Goal: Check status: Check status

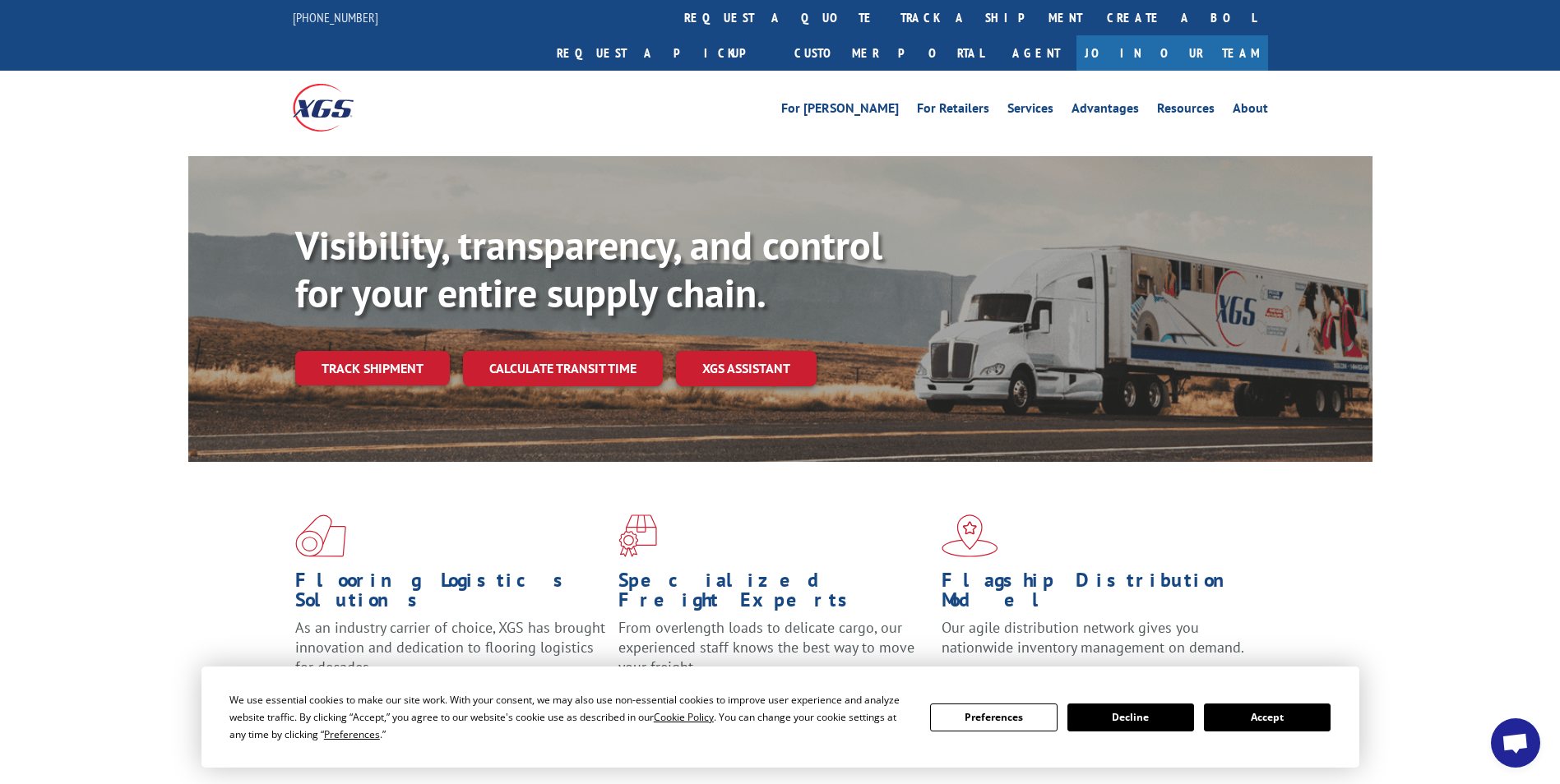
click at [1275, 719] on button "Accept" at bounding box center [1267, 717] width 126 height 28
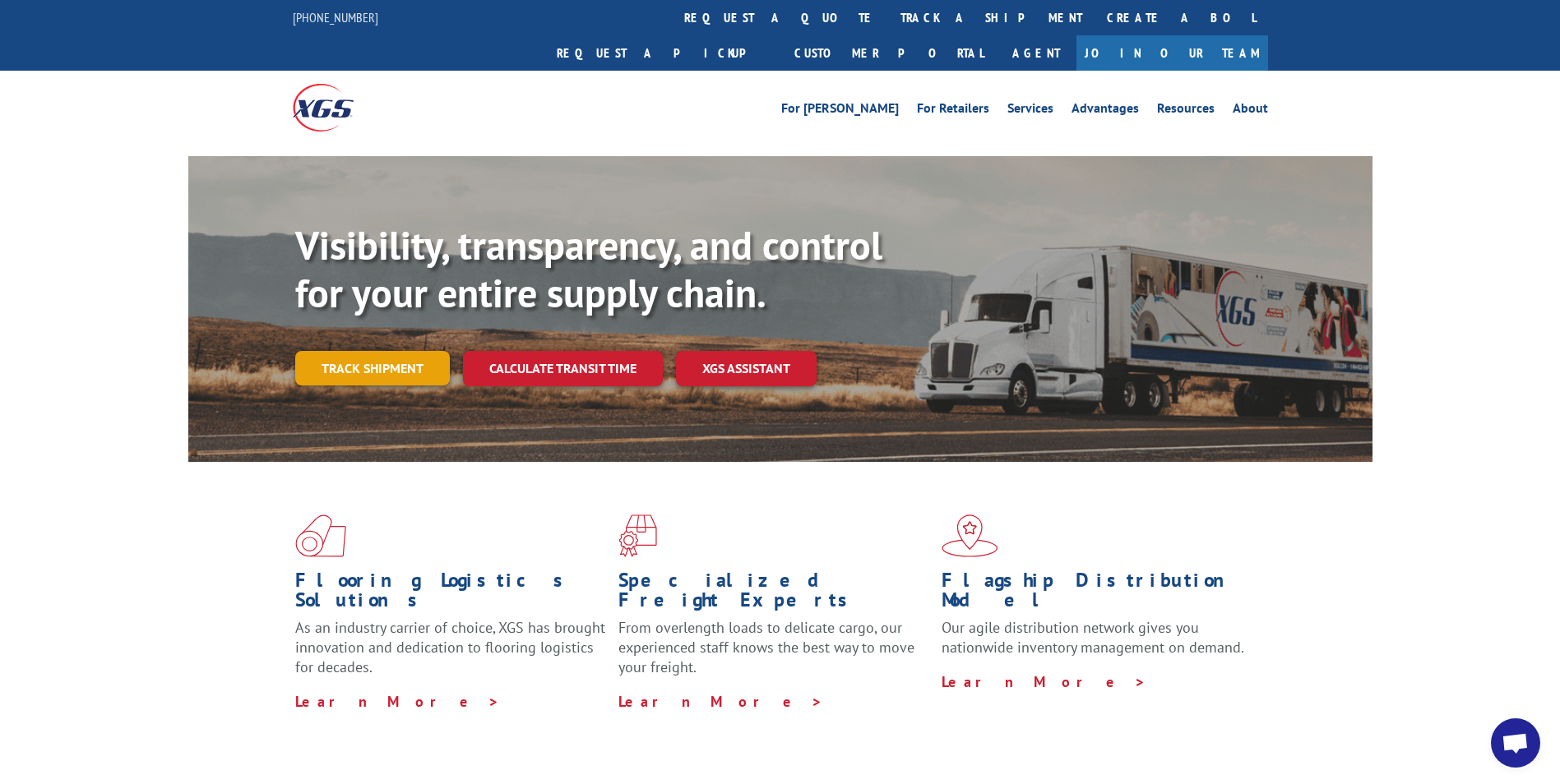
click at [357, 351] on link "Track shipment" at bounding box center [372, 368] width 155 height 35
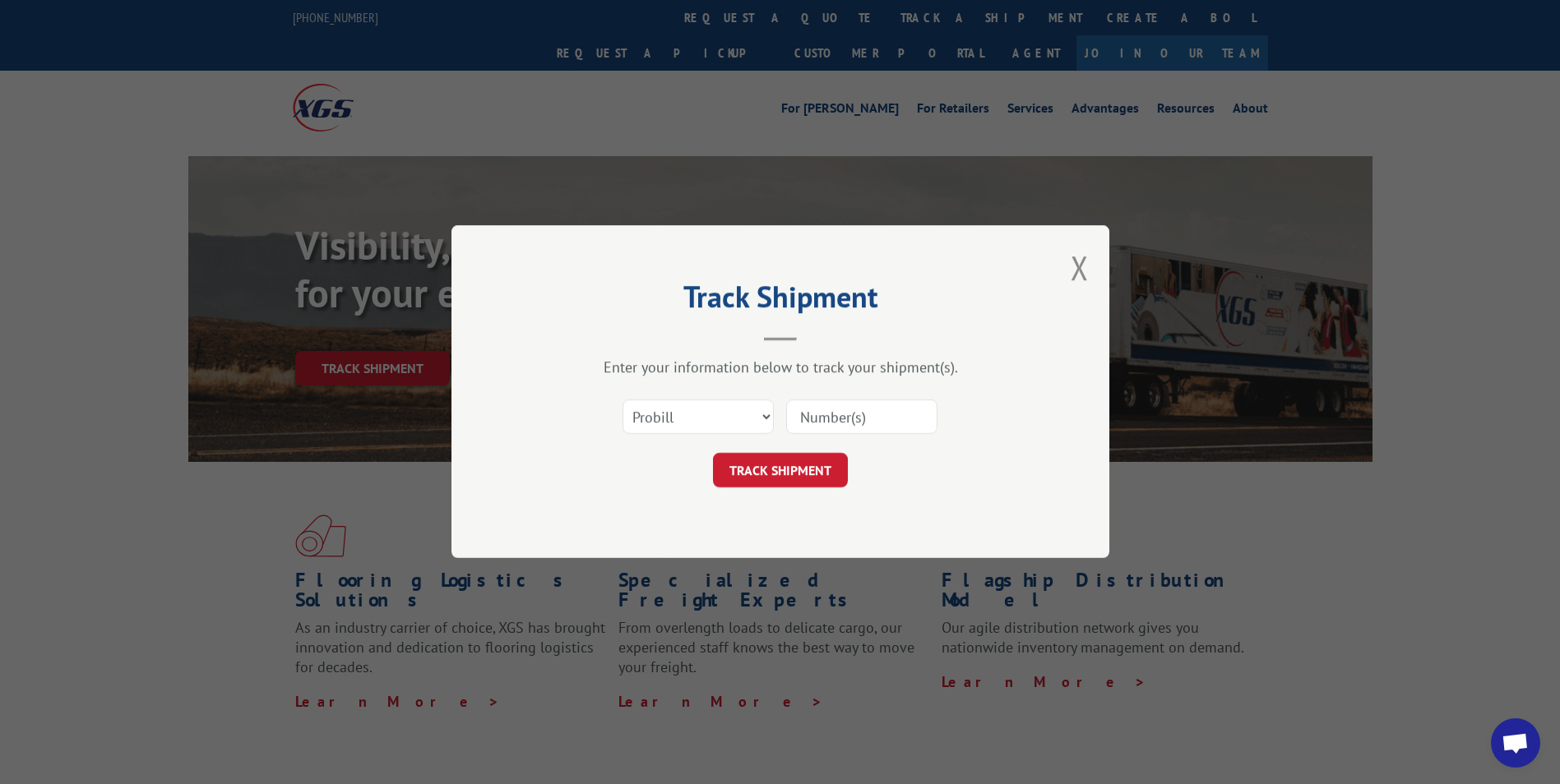
click at [873, 413] on input at bounding box center [861, 417] width 151 height 35
click at [748, 421] on select "Select category... Probill BOL PO" at bounding box center [698, 417] width 151 height 35
select select "po"
click at [623, 400] on select "Select category... Probill BOL PO" at bounding box center [698, 417] width 151 height 35
click at [829, 411] on input at bounding box center [861, 417] width 151 height 35
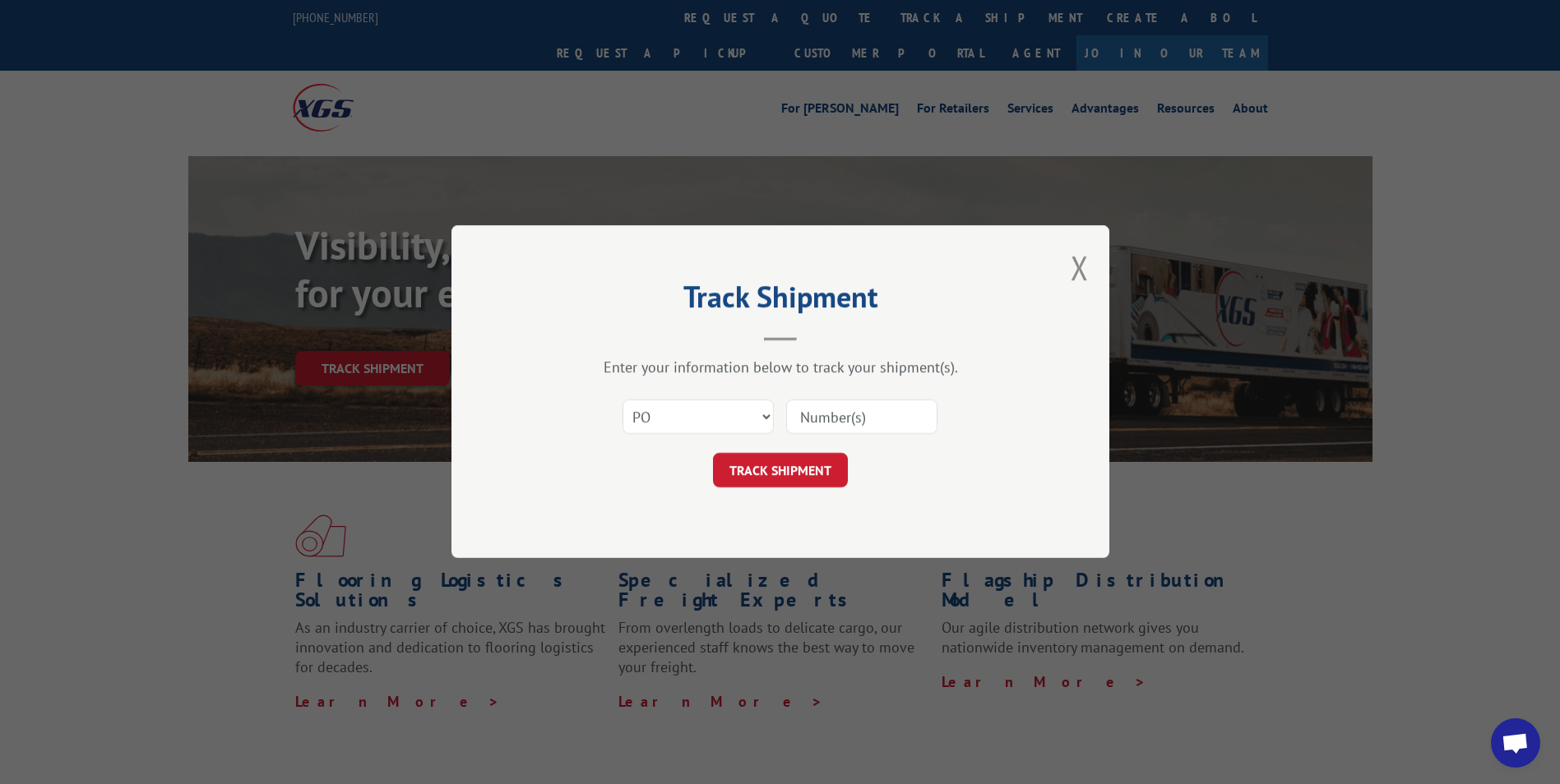
paste input "07500947"
type input "07500947"
click at [796, 468] on button "TRACK SHIPMENT" at bounding box center [780, 471] width 135 height 35
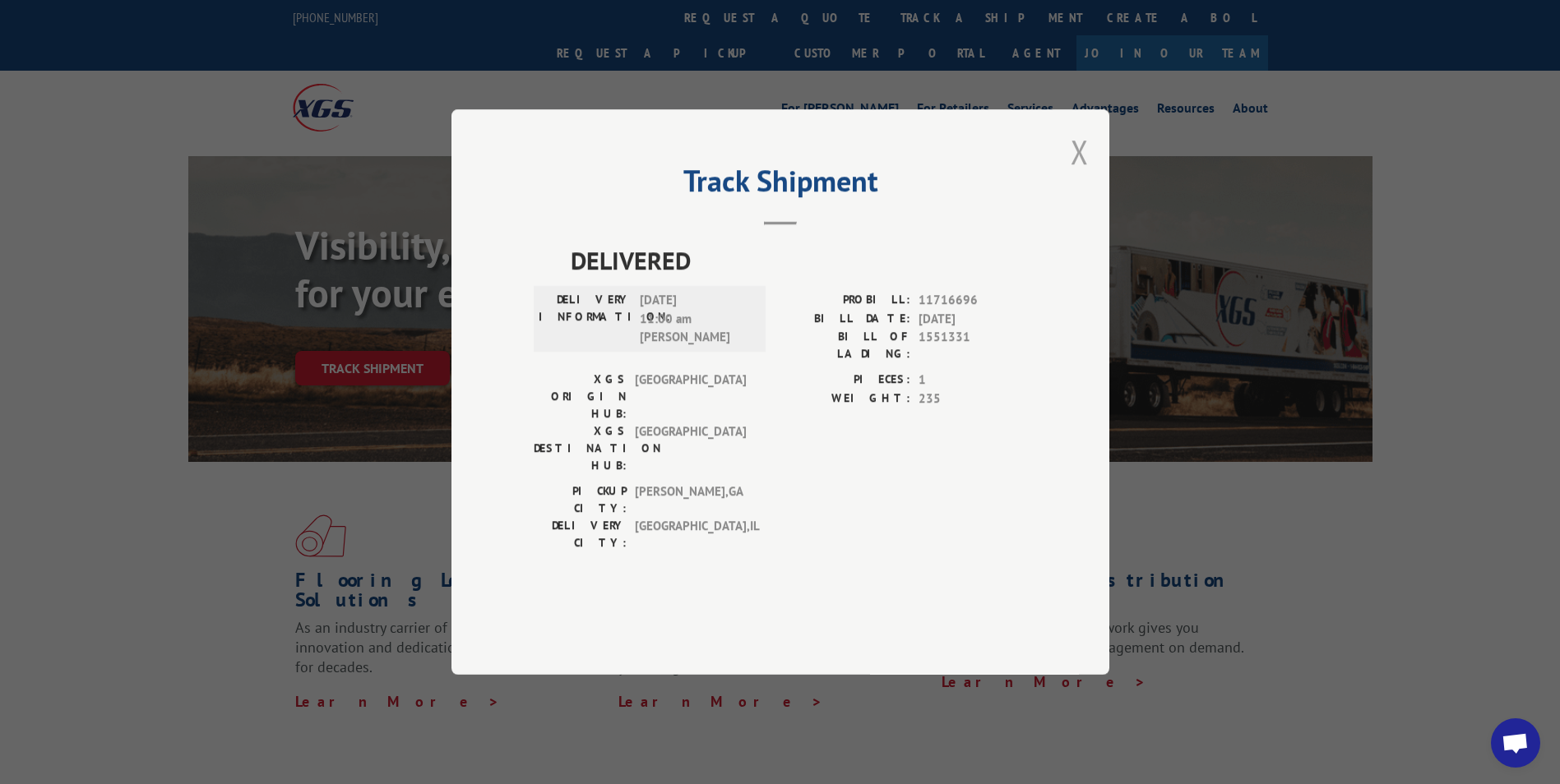
click at [1078, 174] on button "Close modal" at bounding box center [1079, 151] width 18 height 43
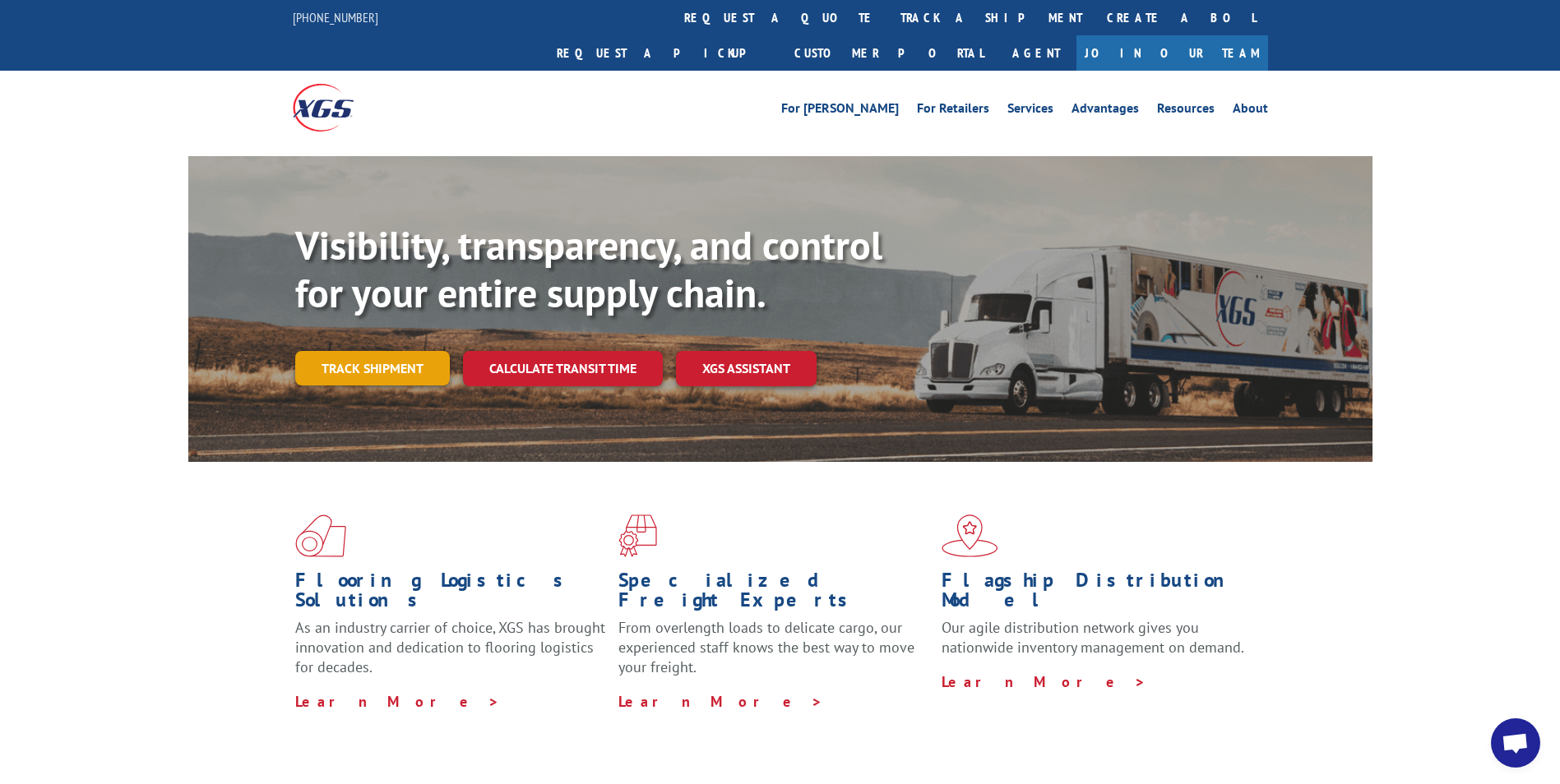
click at [419, 351] on link "Track shipment" at bounding box center [372, 368] width 155 height 35
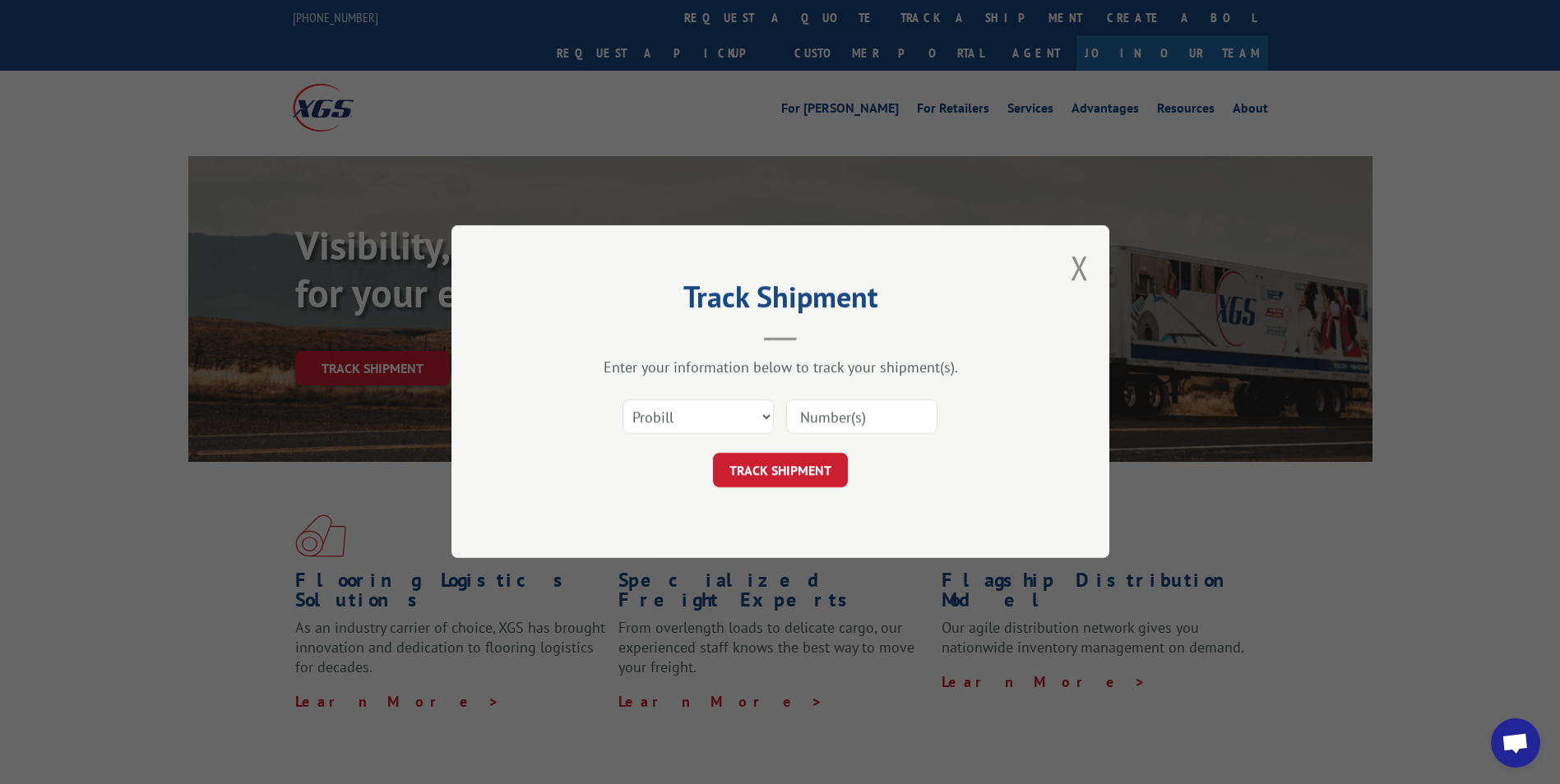
click at [908, 411] on input at bounding box center [861, 417] width 151 height 35
click at [829, 411] on input at bounding box center [861, 417] width 151 height 35
paste input "07500939"
type input "07500939"
click at [793, 483] on button "TRACK SHIPMENT" at bounding box center [780, 471] width 135 height 35
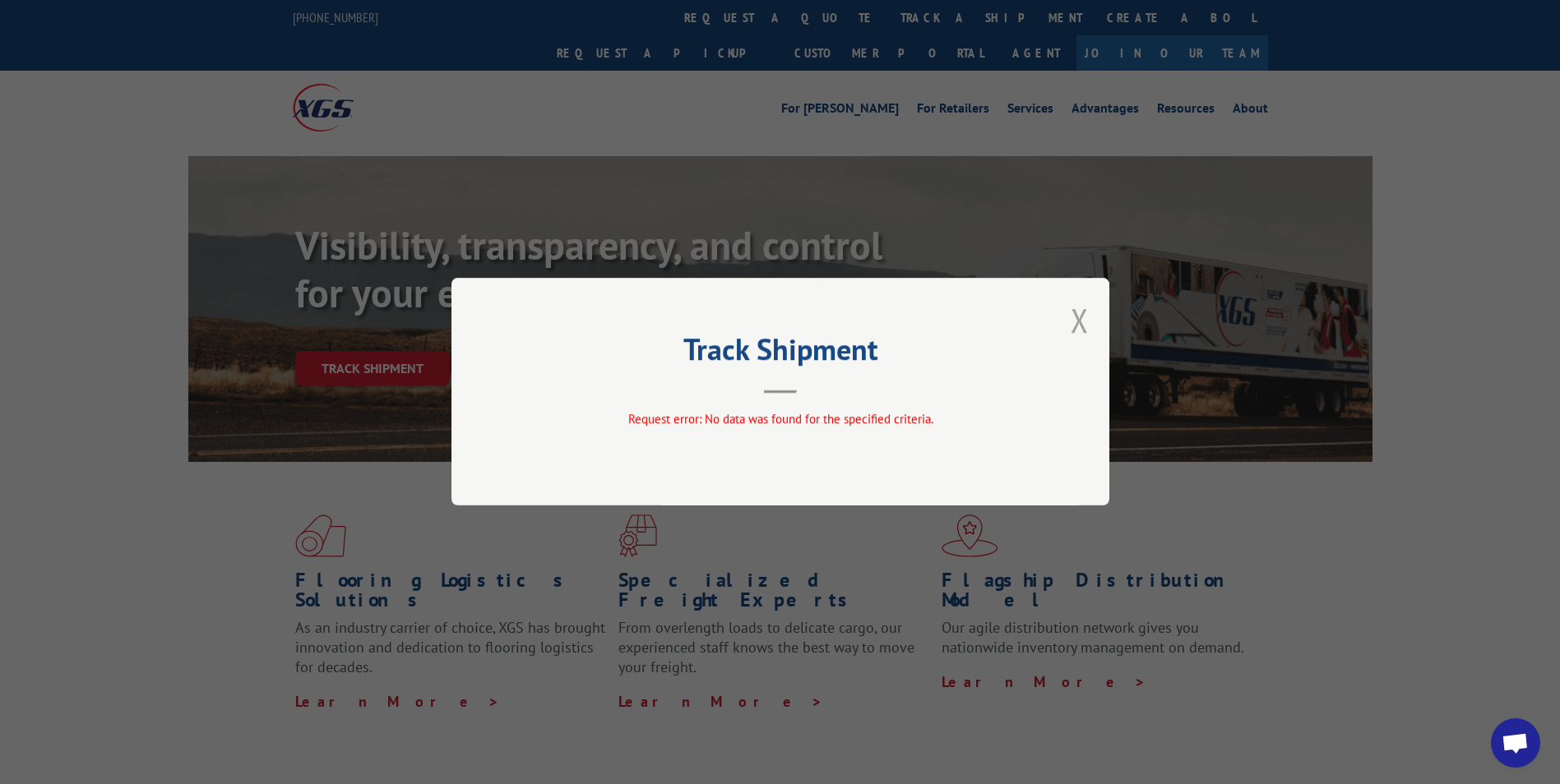
click at [1077, 317] on button "Close modal" at bounding box center [1079, 320] width 18 height 43
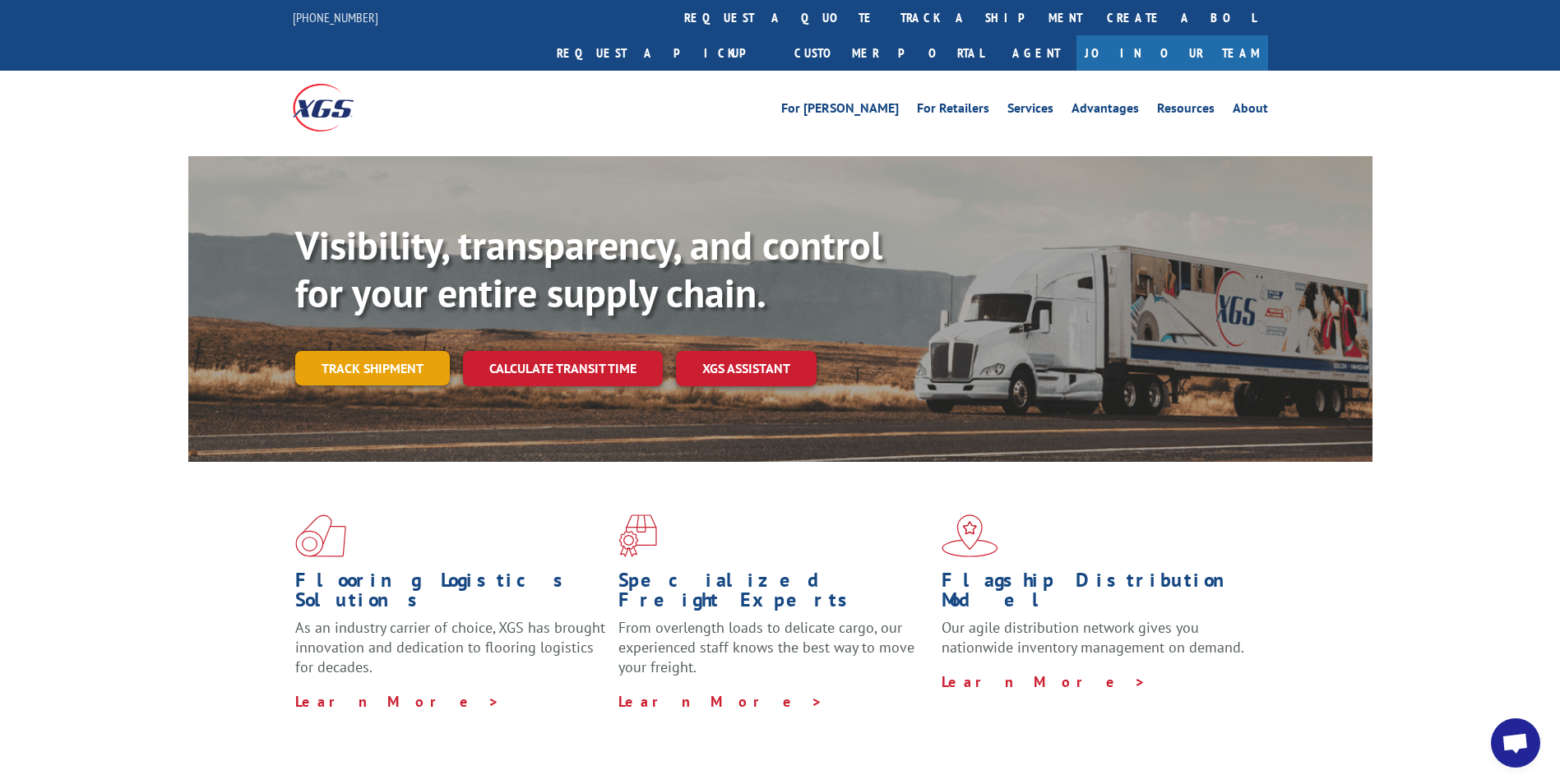
click at [392, 351] on link "Track shipment" at bounding box center [372, 368] width 155 height 35
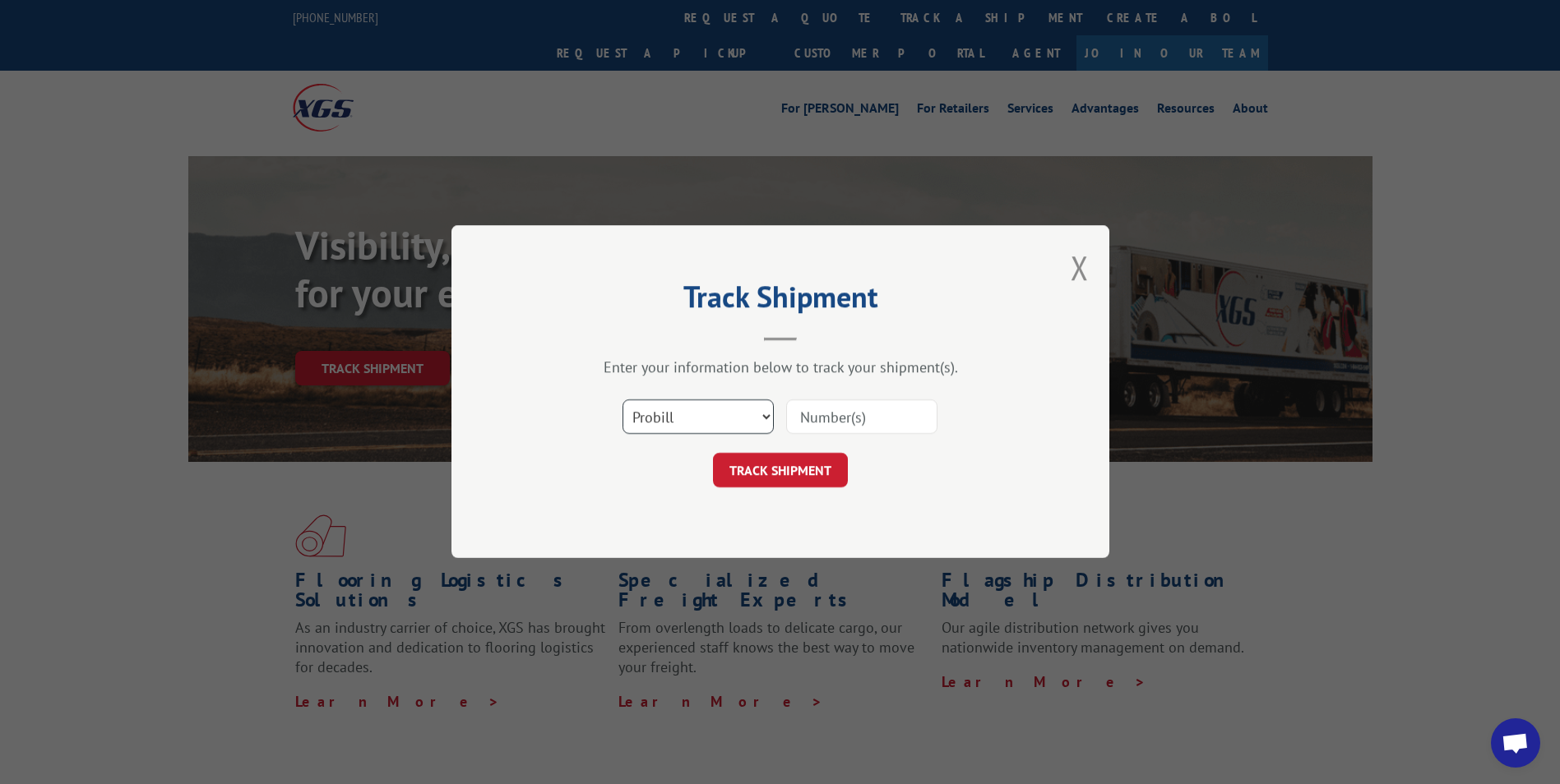
click at [680, 418] on select "Select category... Probill BOL PO" at bounding box center [698, 417] width 151 height 35
select select "po"
click at [623, 400] on select "Select category... Probill BOL PO" at bounding box center [698, 417] width 151 height 35
click at [832, 417] on input at bounding box center [861, 417] width 151 height 35
paste input "07500939"
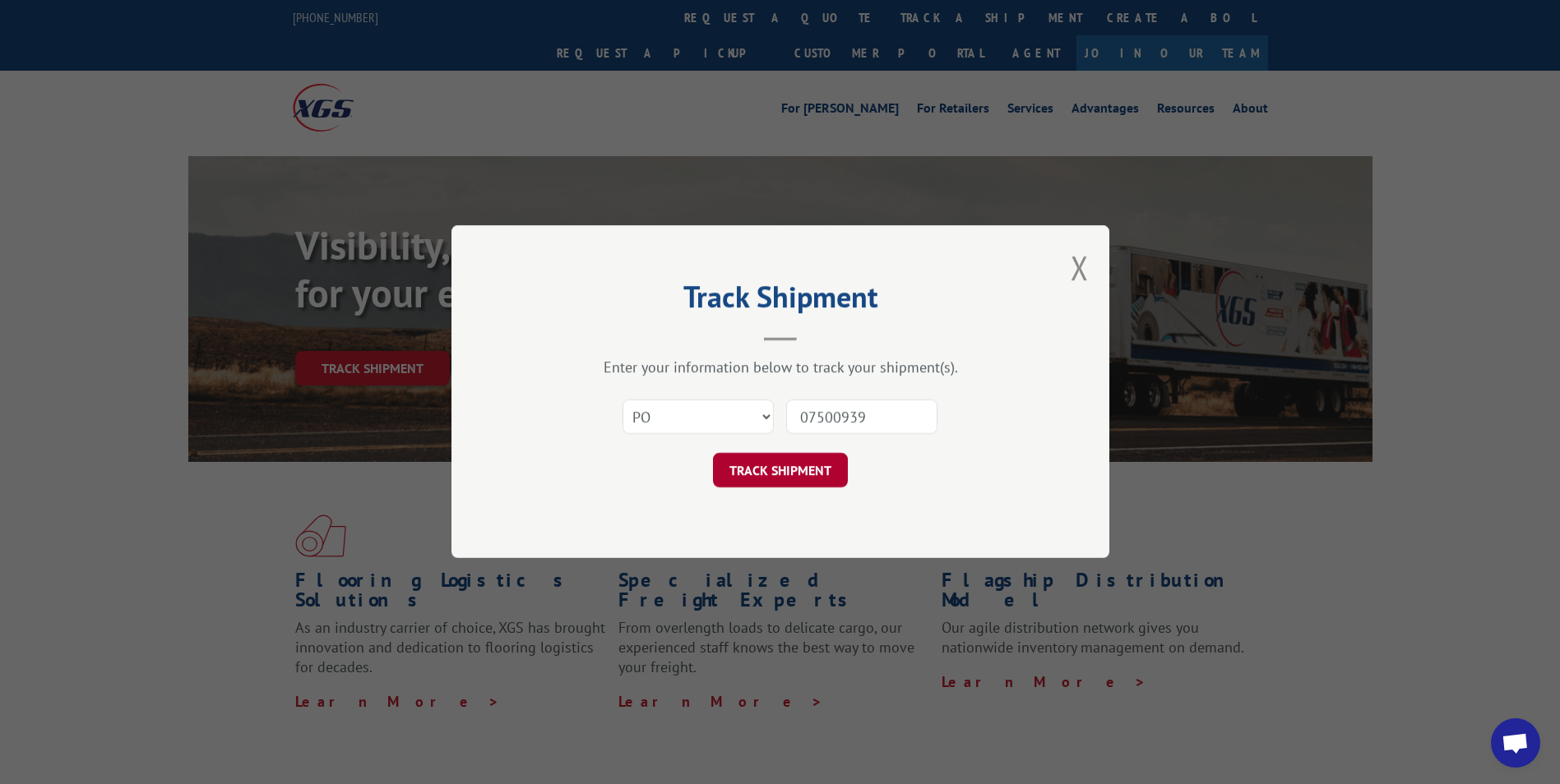
type input "07500939"
click at [806, 477] on button "TRACK SHIPMENT" at bounding box center [780, 471] width 135 height 35
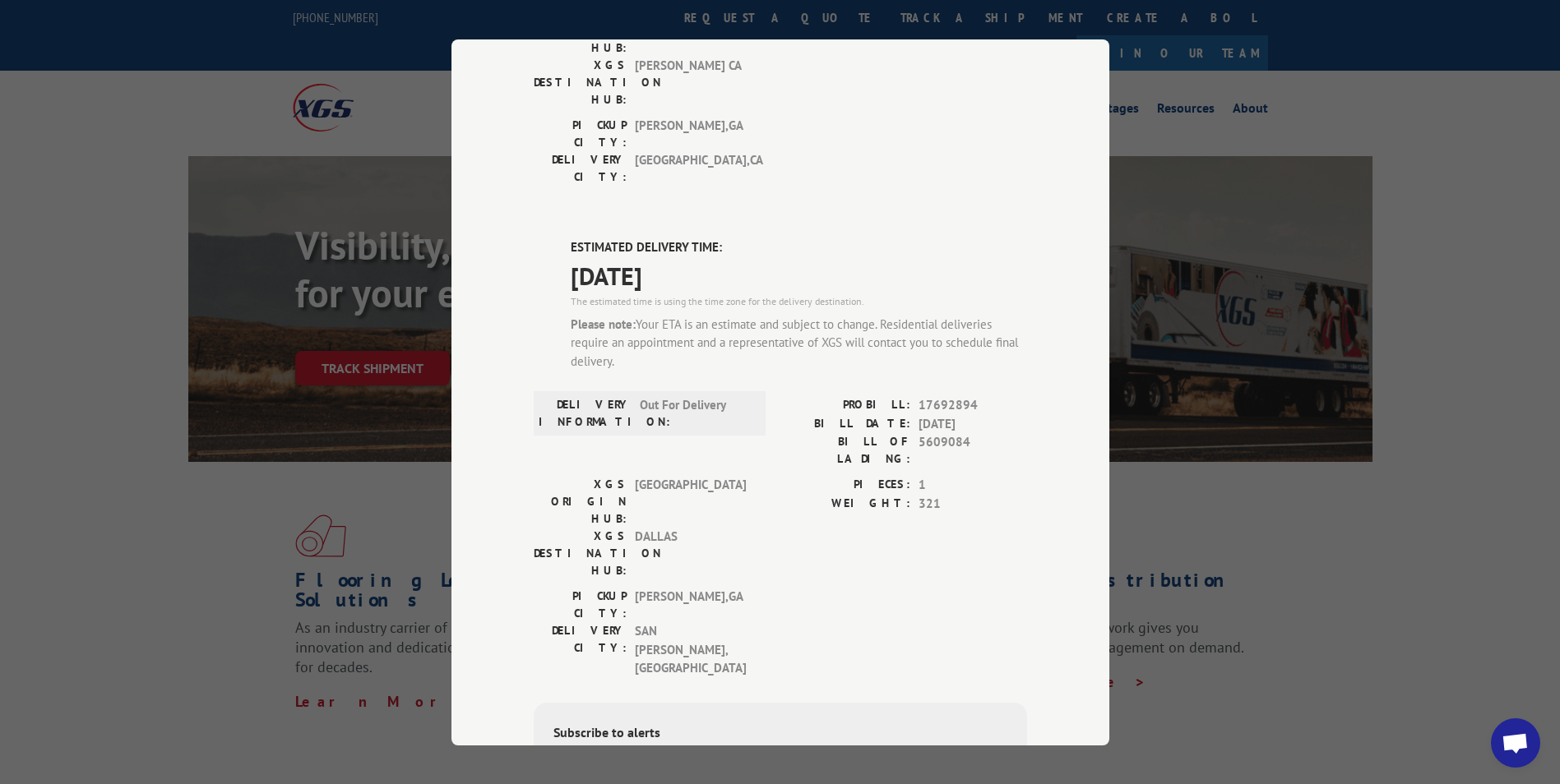
scroll to position [214, 0]
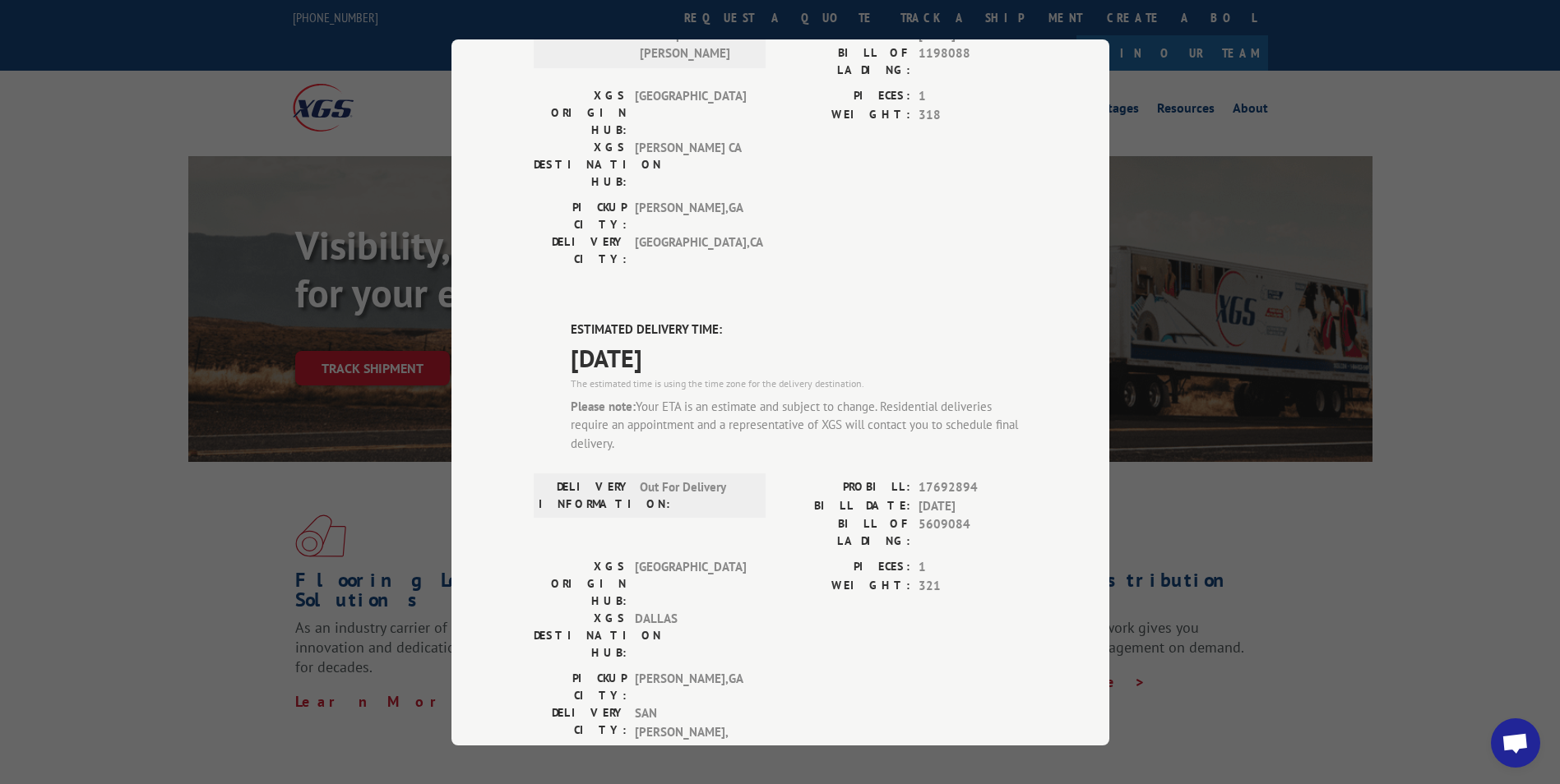
click at [1128, 664] on div "Track Shipment DELIVERED DELIVERY INFORMATION: [DATE] 04:00 pm [PERSON_NAME]: 1…" at bounding box center [780, 392] width 1560 height 784
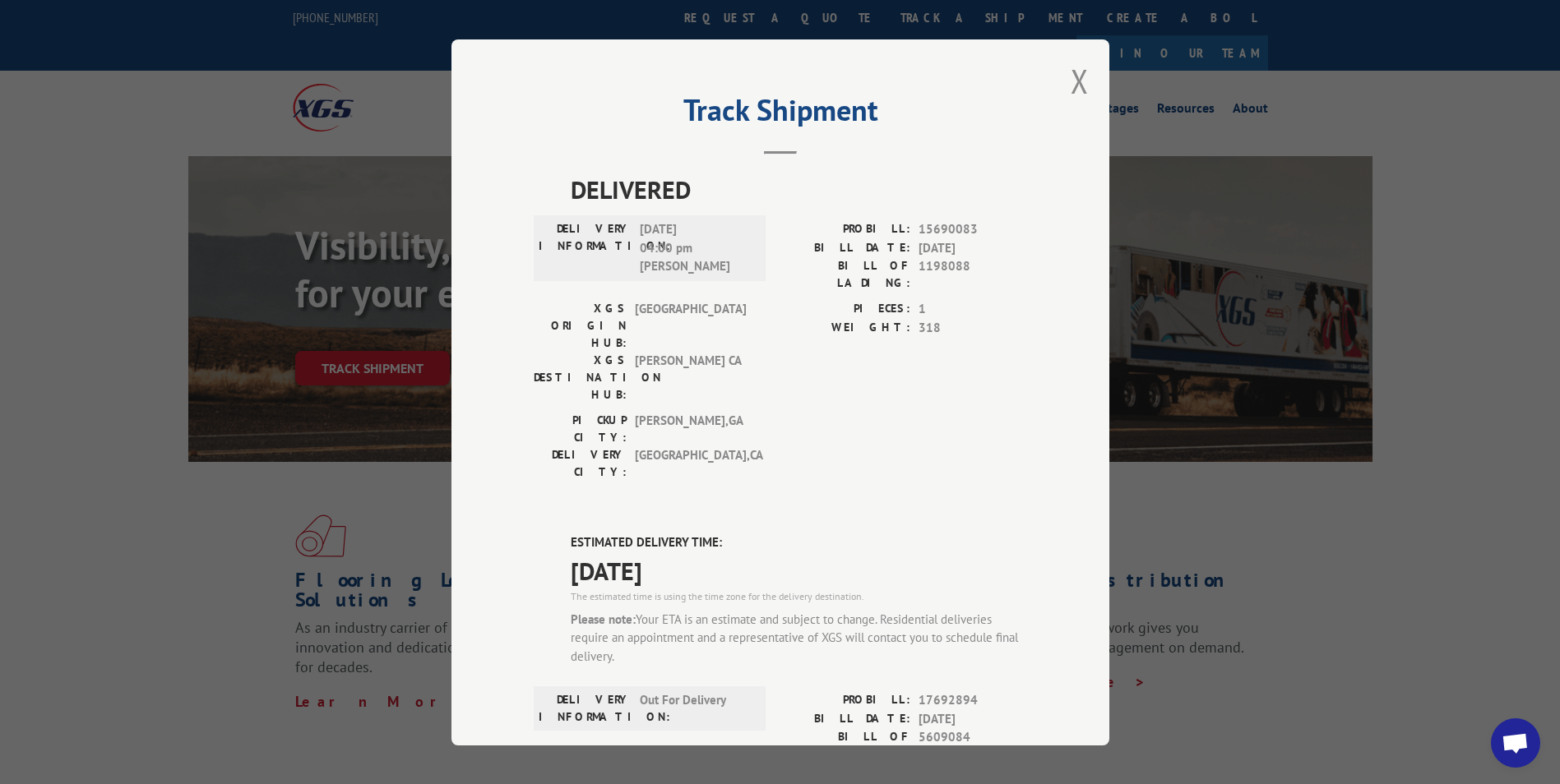
scroll to position [0, 0]
click at [1071, 84] on button "Close modal" at bounding box center [1079, 81] width 18 height 43
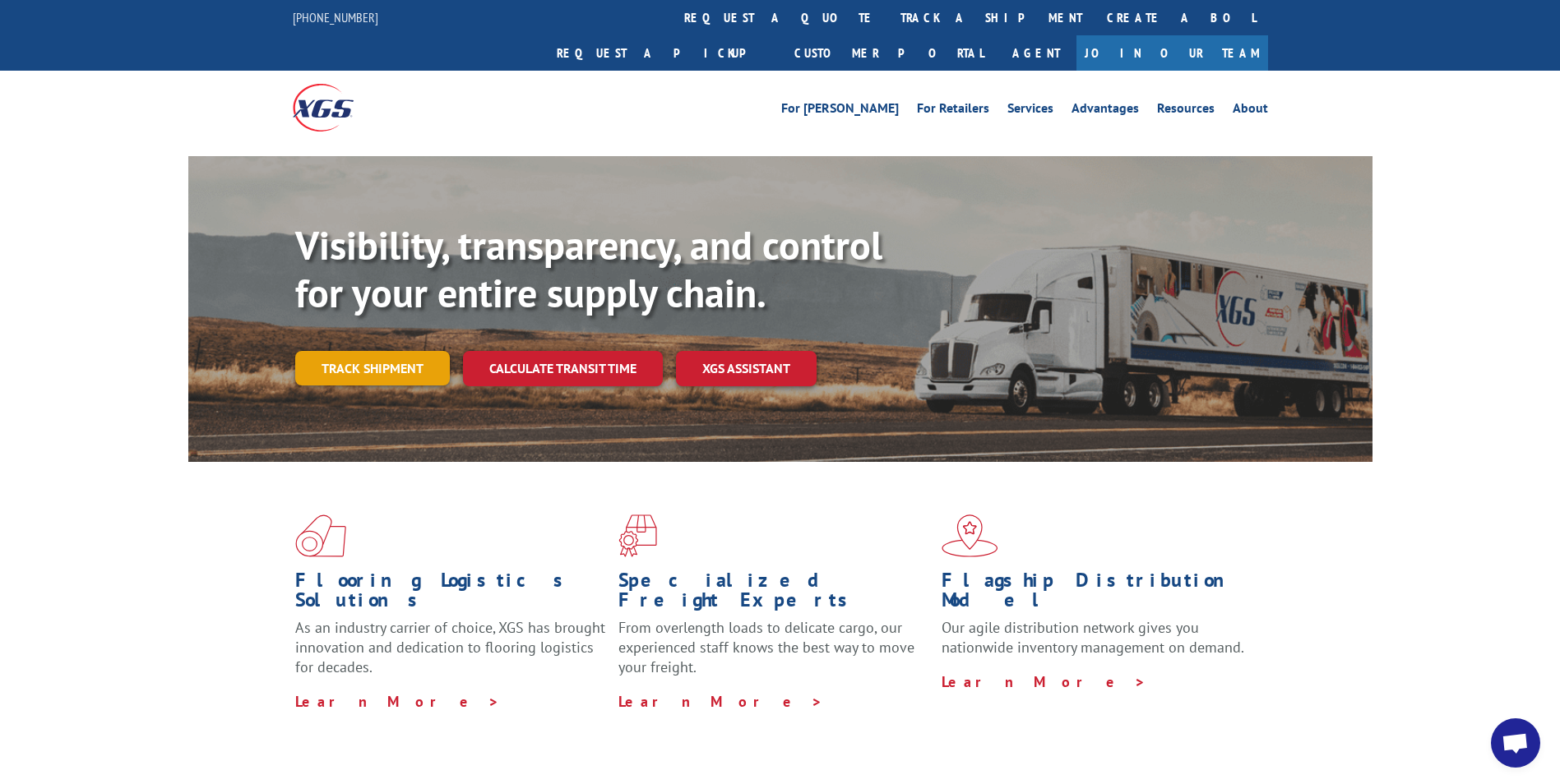
click at [386, 351] on link "Track shipment" at bounding box center [372, 368] width 155 height 35
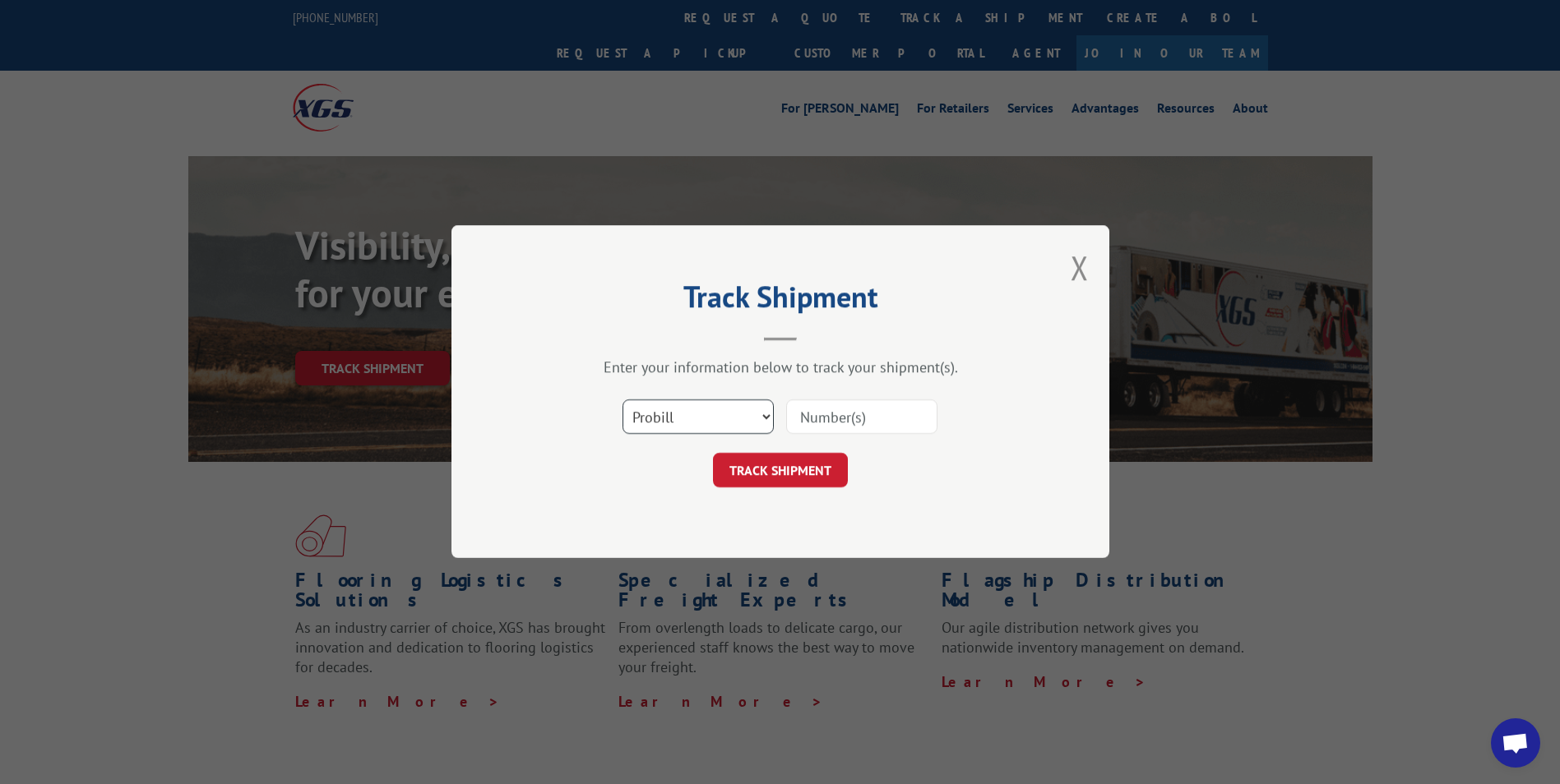
click at [756, 418] on select "Select category... Probill BOL PO" at bounding box center [698, 417] width 151 height 35
select select "po"
click at [623, 400] on select "Select category... Probill BOL PO" at bounding box center [698, 417] width 151 height 35
click at [839, 419] on input at bounding box center [861, 417] width 151 height 35
paste input "07500947"
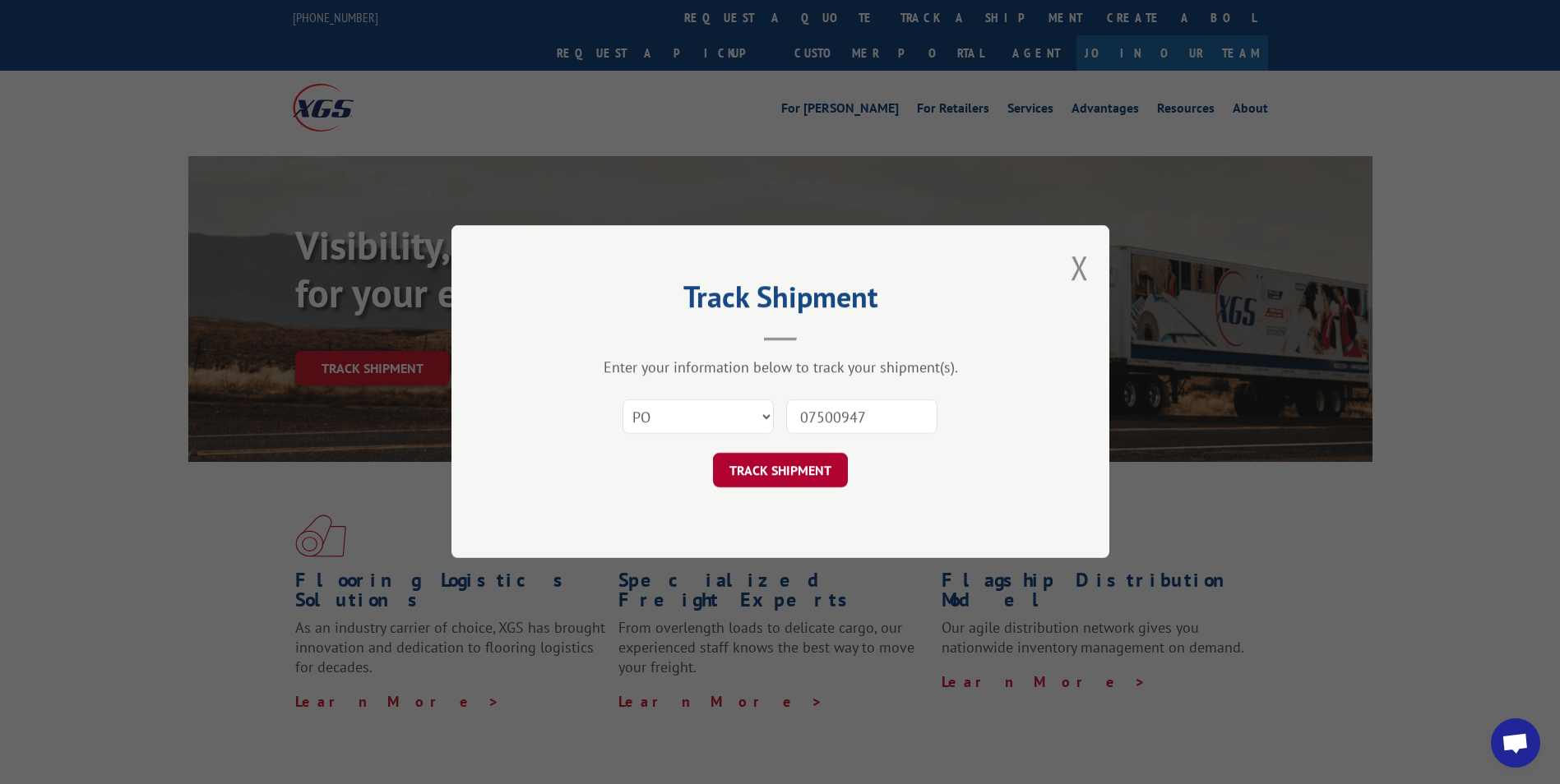
type input "07500947"
click at [777, 462] on button "TRACK SHIPMENT" at bounding box center [780, 471] width 135 height 35
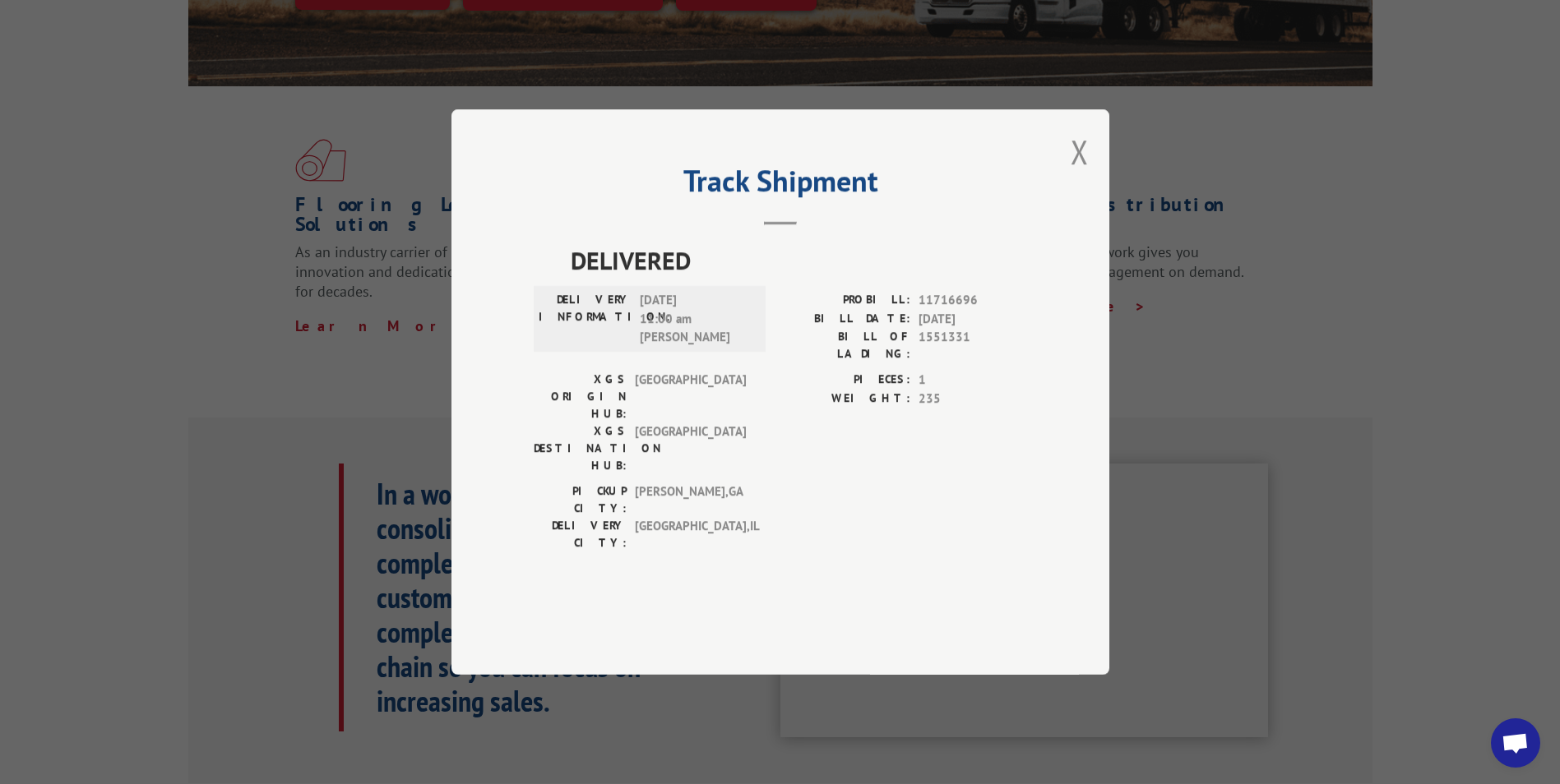
scroll to position [411, 0]
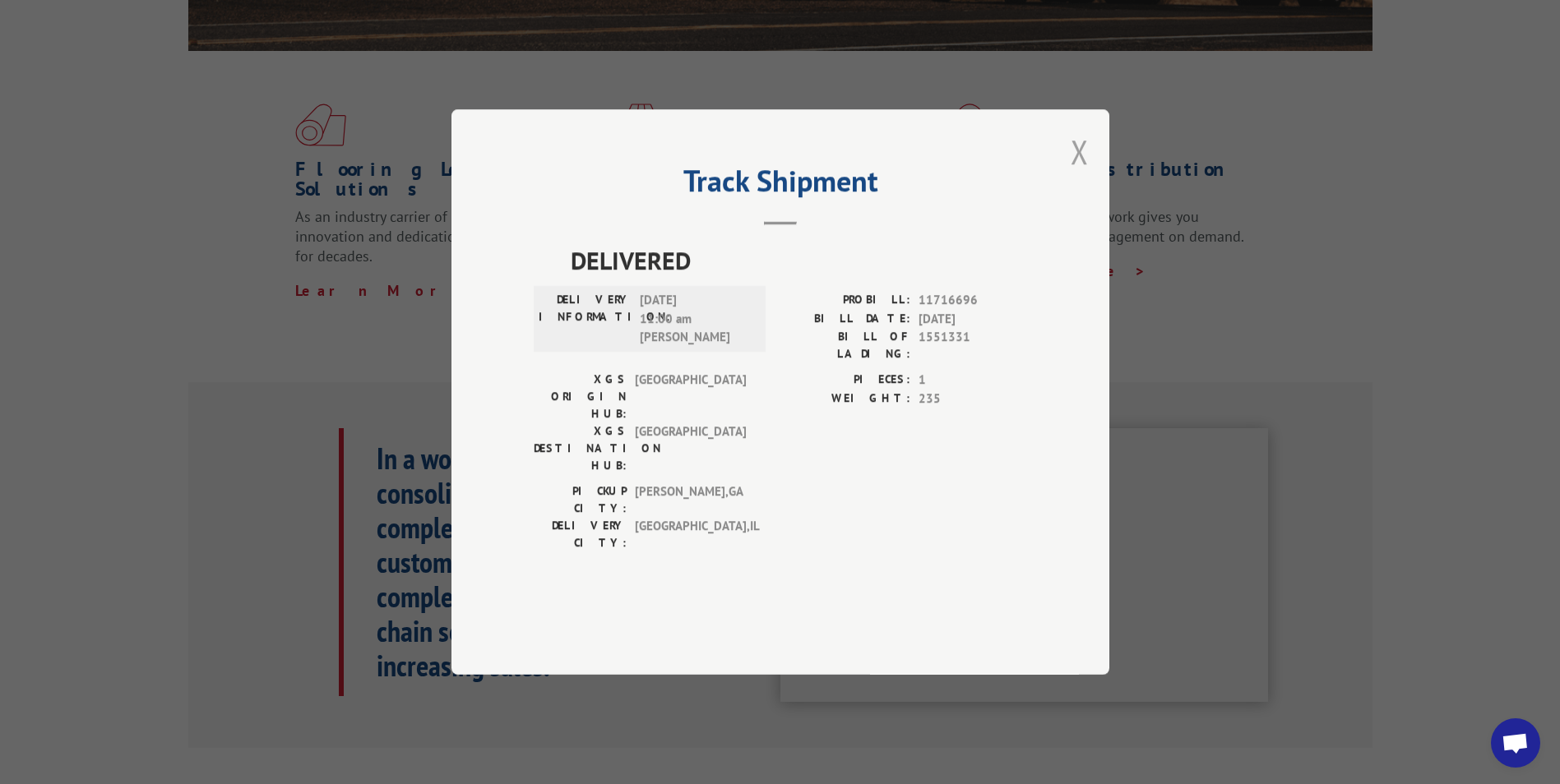
click at [1077, 174] on button "Close modal" at bounding box center [1079, 151] width 18 height 43
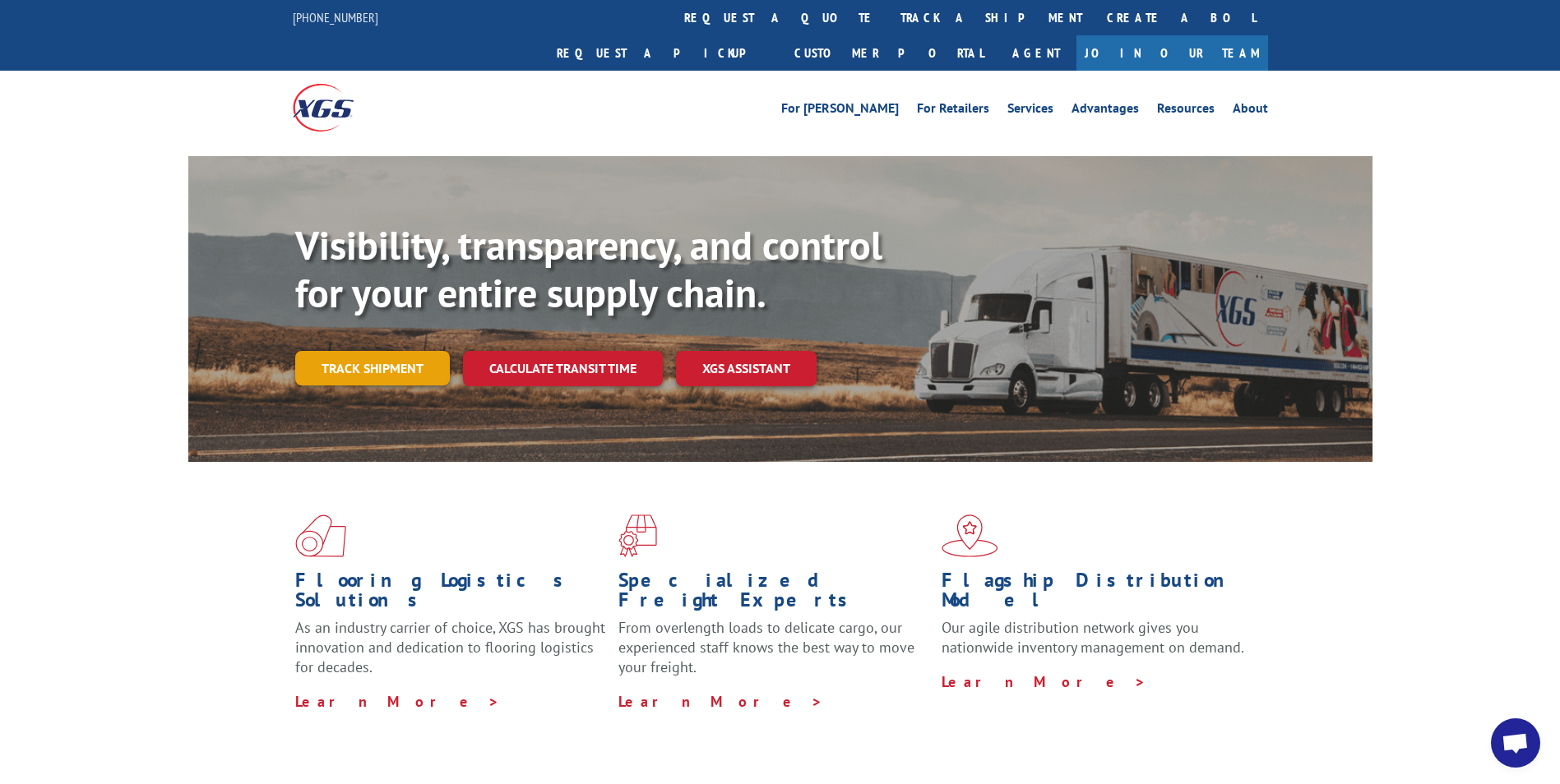
click at [393, 351] on link "Track shipment" at bounding box center [372, 368] width 155 height 35
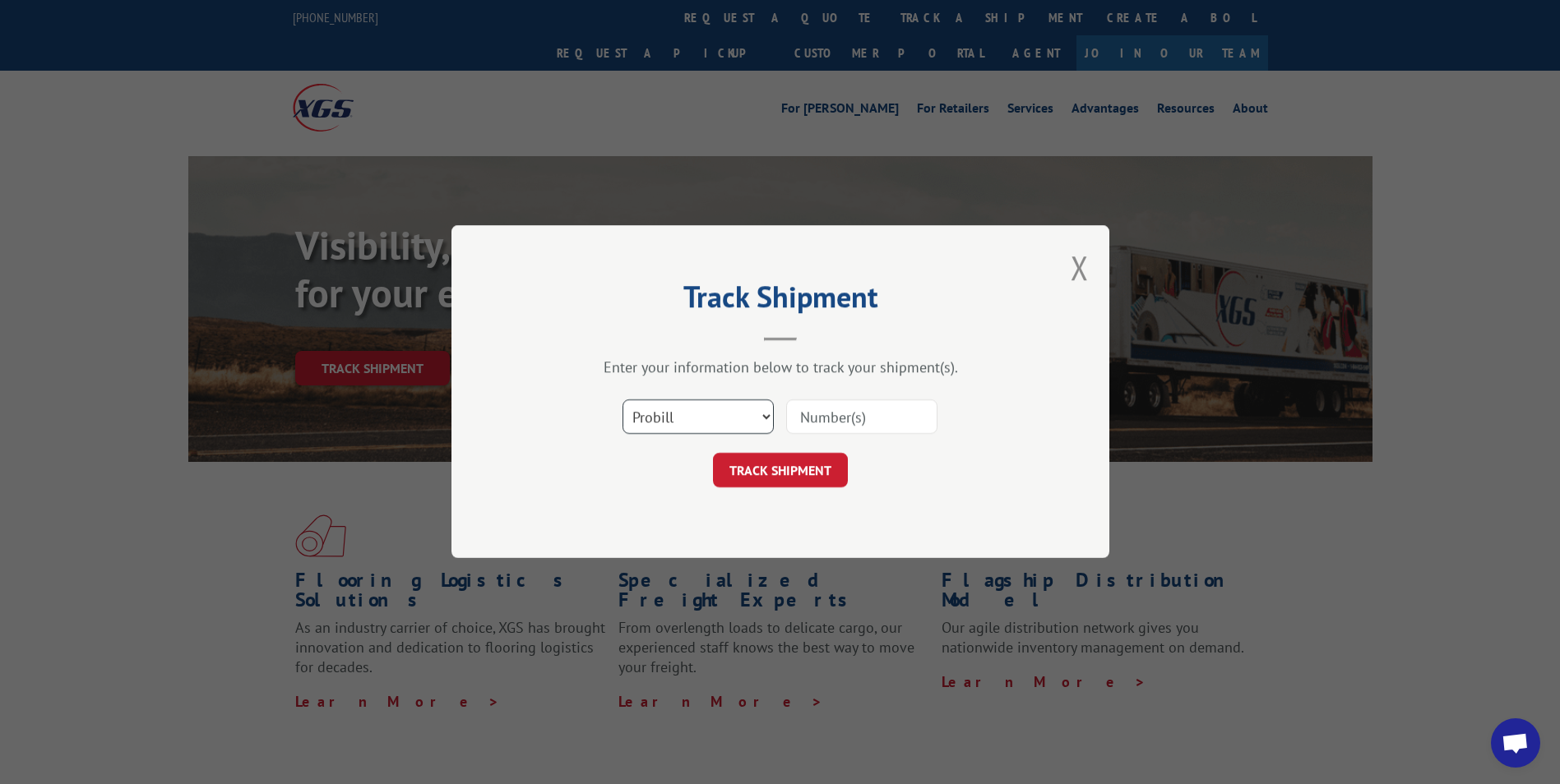
click at [722, 419] on select "Select category... Probill BOL PO" at bounding box center [698, 417] width 151 height 35
select select "po"
click at [623, 400] on select "Select category... Probill BOL PO" at bounding box center [698, 417] width 151 height 35
click at [803, 420] on input at bounding box center [861, 417] width 151 height 35
paste input "07500939"
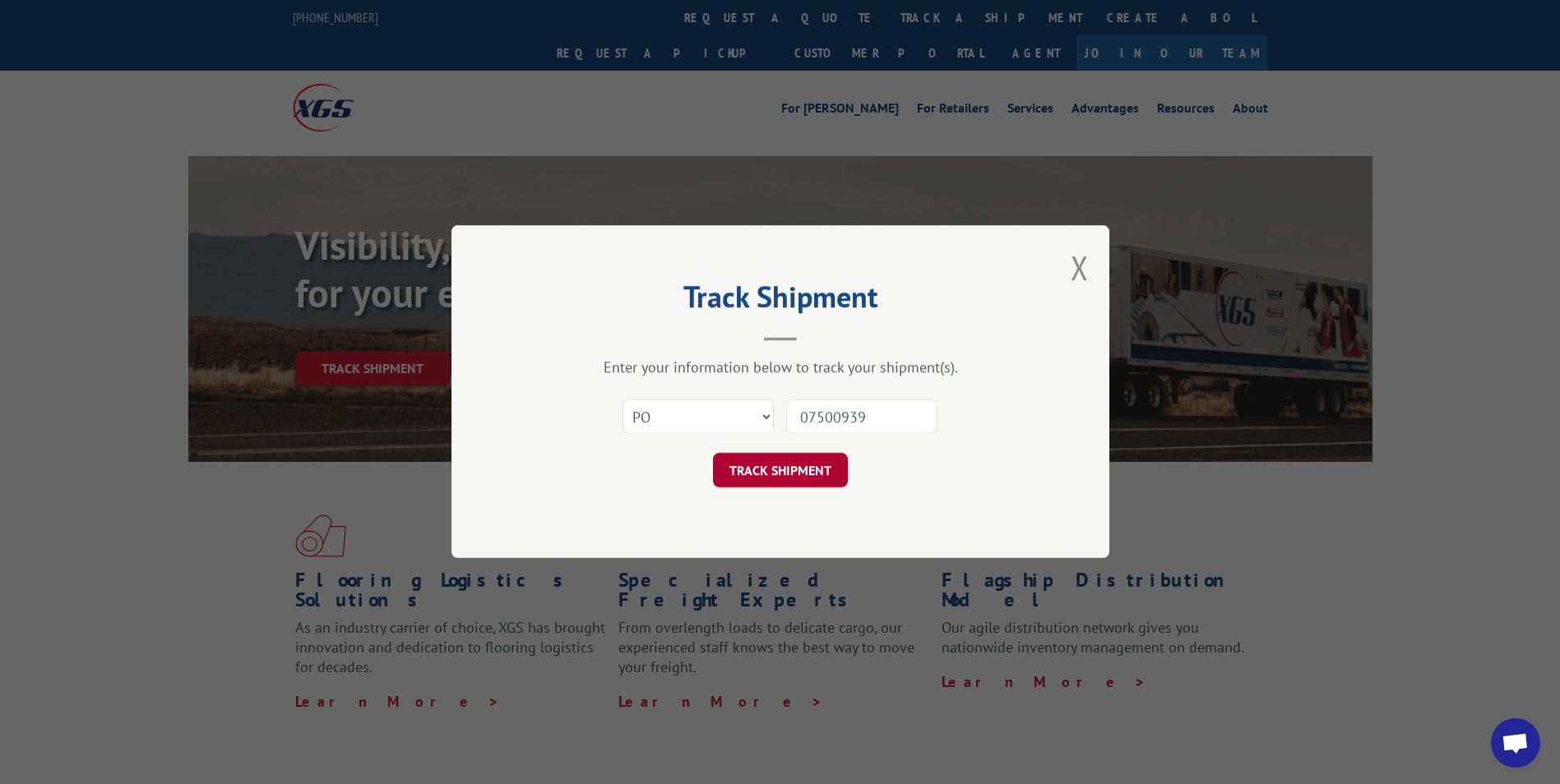
type input "07500939"
click at [781, 474] on button "TRACK SHIPMENT" at bounding box center [780, 471] width 135 height 35
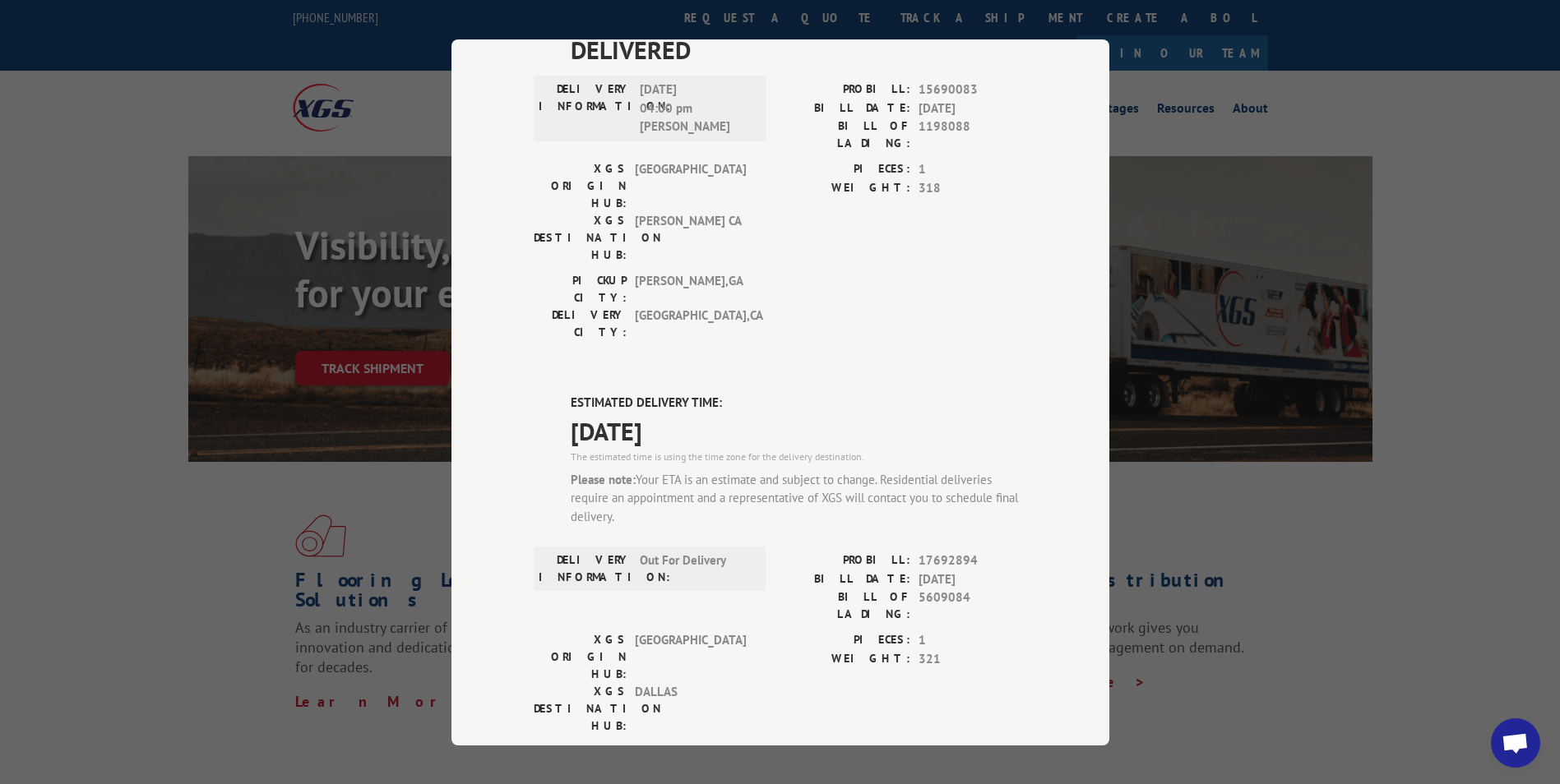
scroll to position [164, 0]
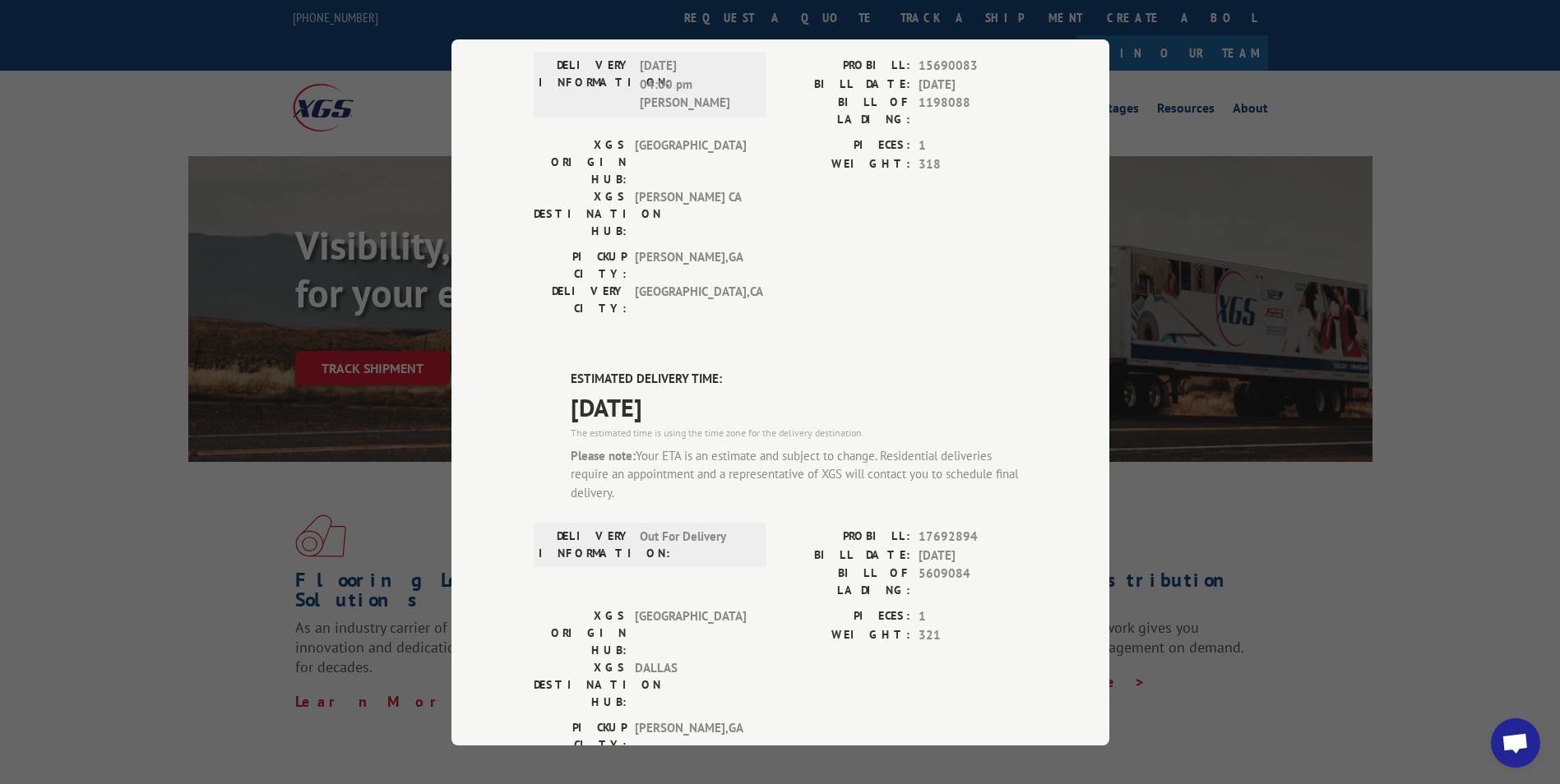
click at [1387, 484] on div "Track Shipment DELIVERED DELIVERY INFORMATION: [DATE] 04:00 pm [PERSON_NAME]: 1…" at bounding box center [780, 392] width 1560 height 784
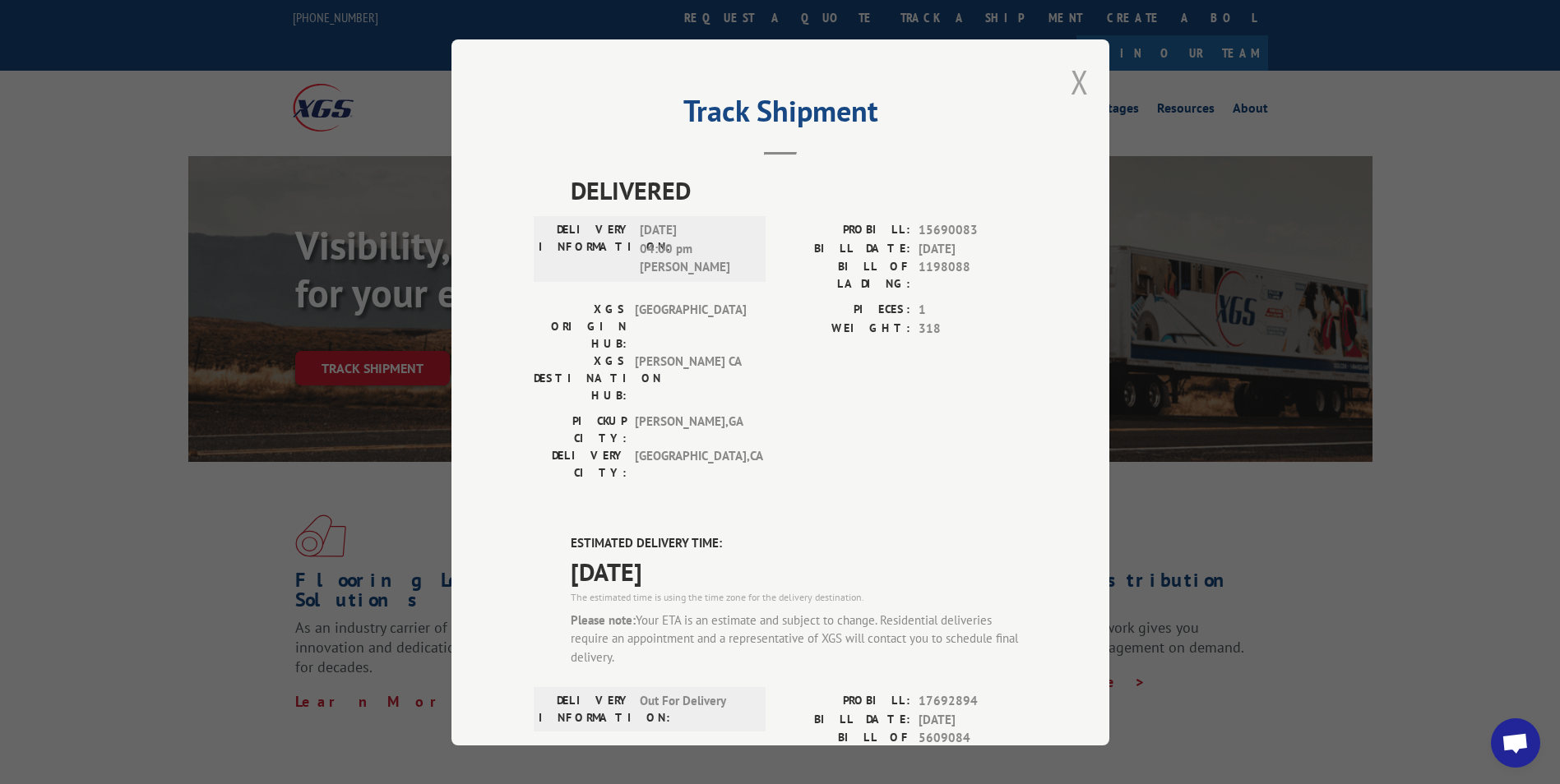
click at [1071, 83] on button "Close modal" at bounding box center [1079, 81] width 18 height 43
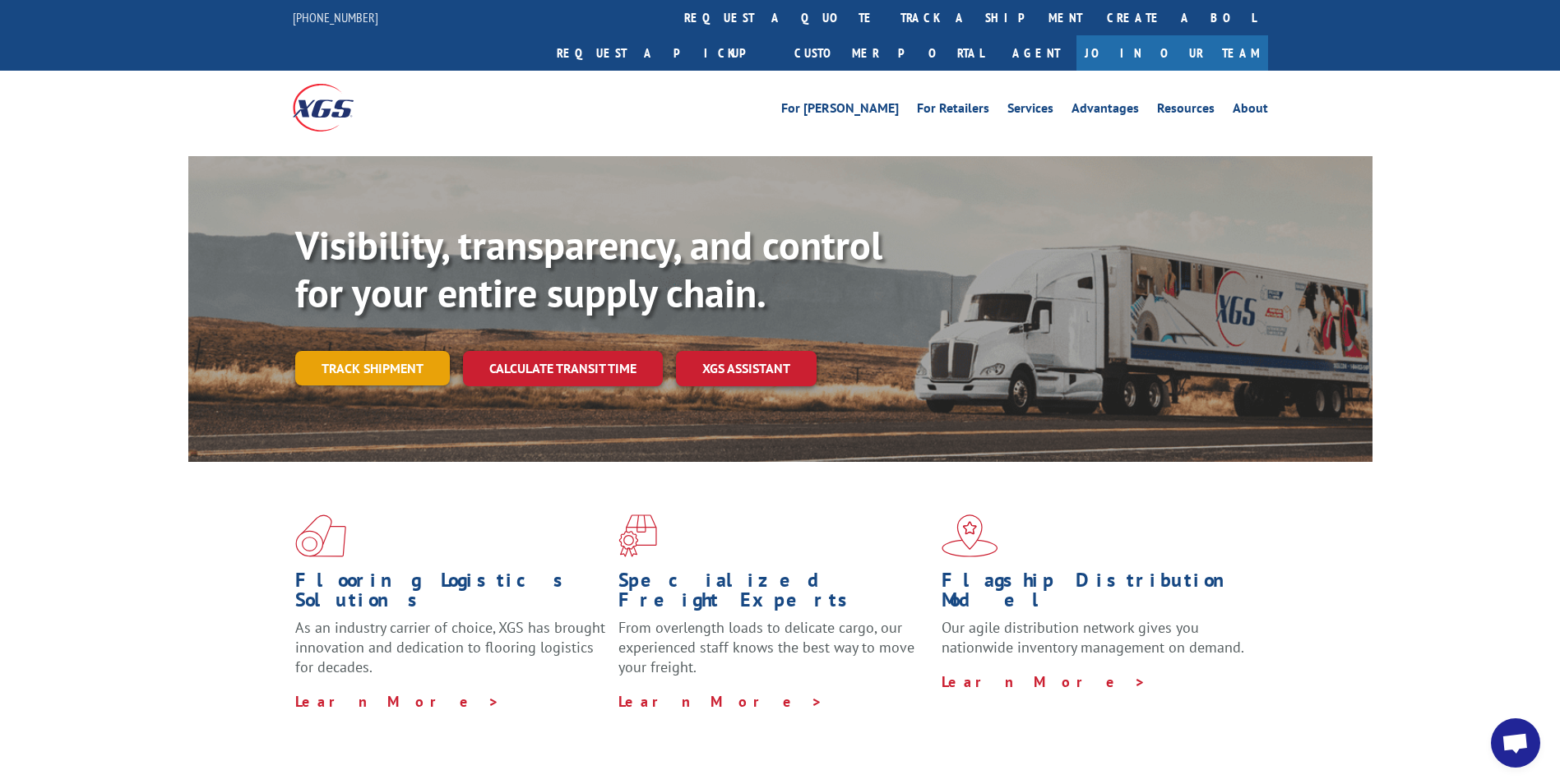
click at [384, 351] on link "Track shipment" at bounding box center [372, 368] width 155 height 35
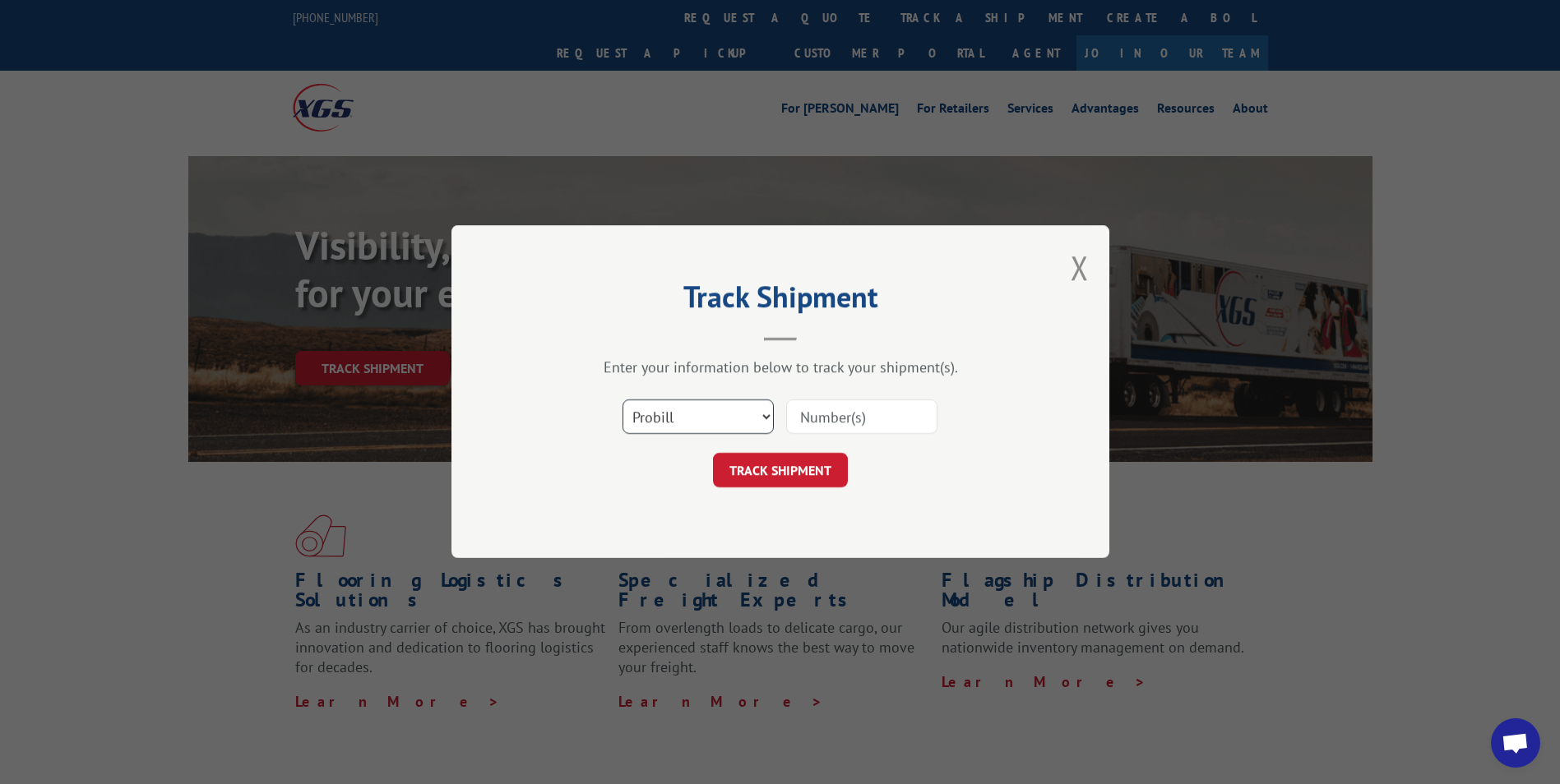
click at [740, 415] on select "Select category... Probill BOL PO" at bounding box center [698, 417] width 151 height 35
select select "po"
click at [623, 400] on select "Select category... Probill BOL PO" at bounding box center [698, 417] width 151 height 35
click at [826, 409] on input at bounding box center [861, 417] width 151 height 35
paste input "07500946"
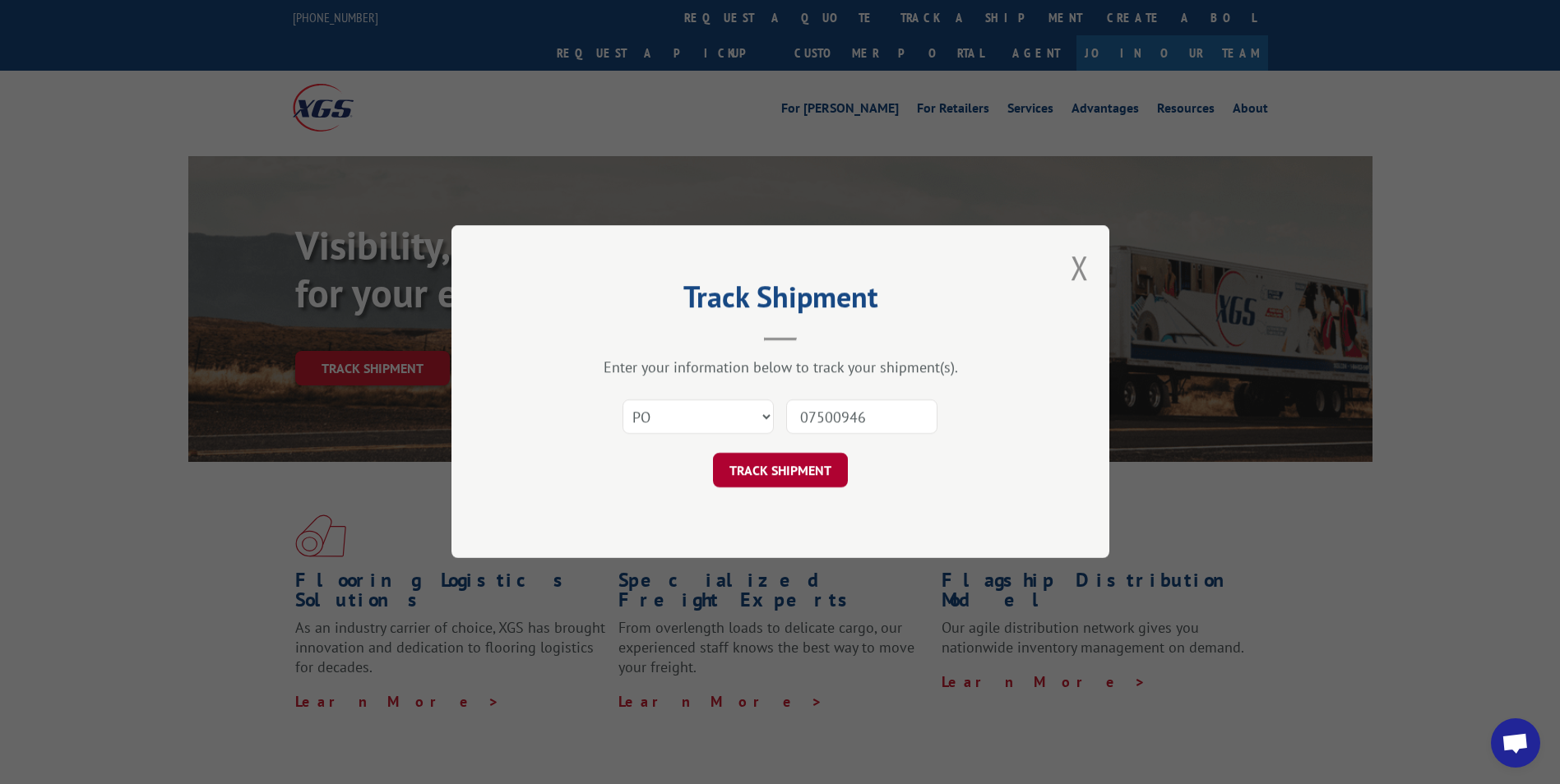
type input "07500946"
click at [756, 468] on button "TRACK SHIPMENT" at bounding box center [780, 471] width 135 height 35
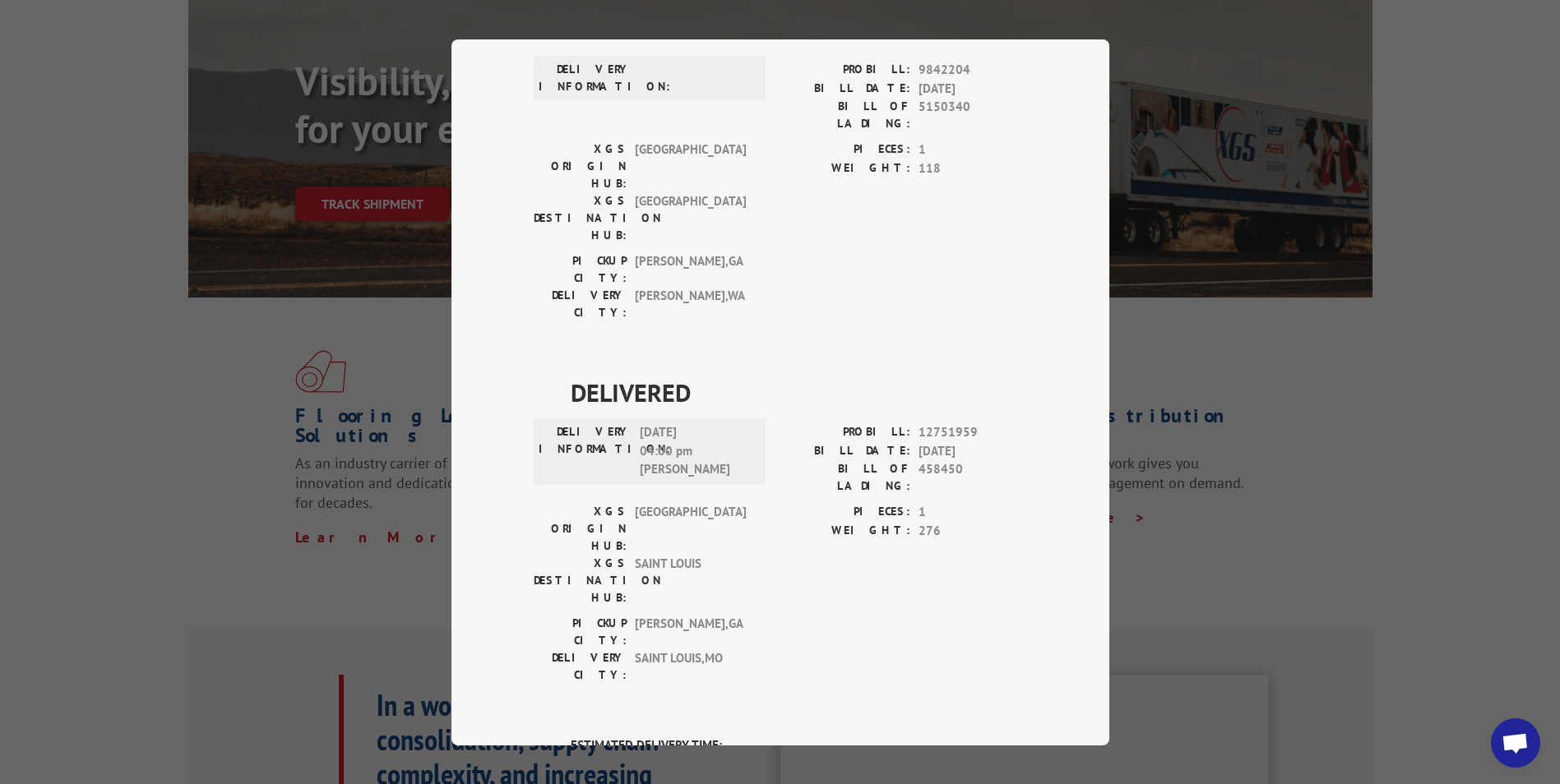
scroll to position [139, 0]
